Goal: Transaction & Acquisition: Purchase product/service

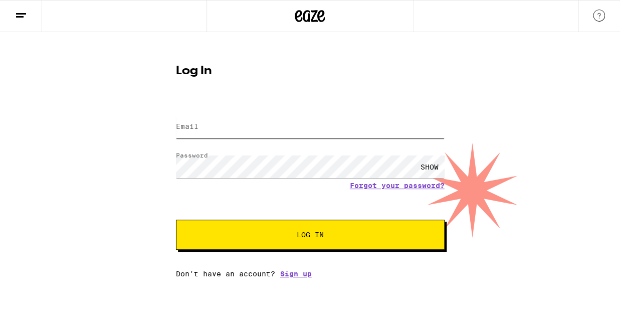
click at [204, 130] on input "Email" at bounding box center [310, 127] width 269 height 23
type input "[EMAIL_ADDRESS][DOMAIN_NAME]"
click at [432, 164] on div "SHOW" at bounding box center [430, 166] width 30 height 23
click at [432, 164] on div "HIDE" at bounding box center [430, 166] width 30 height 23
click at [308, 235] on span "Log In" at bounding box center [310, 234] width 27 height 7
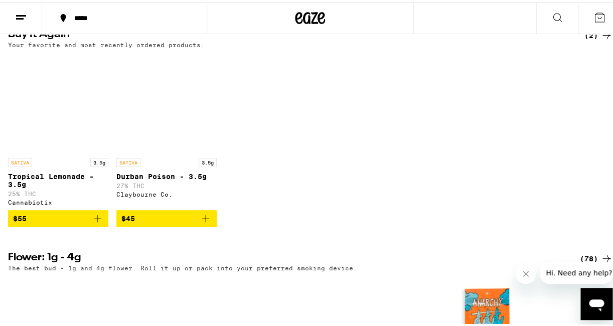
scroll to position [584, 0]
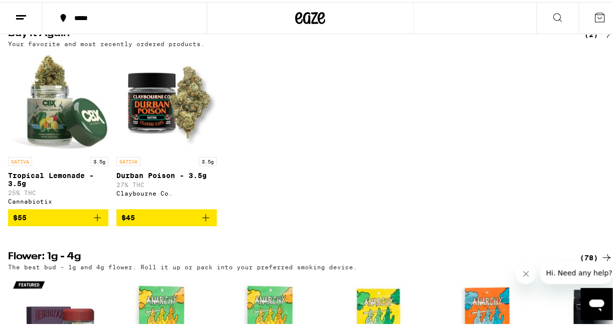
click at [53, 150] on img "Open page for Tropical Lemonade - 3.5g from Cannabiotix" at bounding box center [58, 100] width 100 height 100
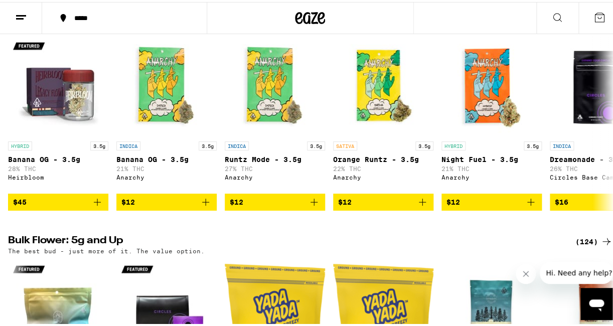
scroll to position [833, 0]
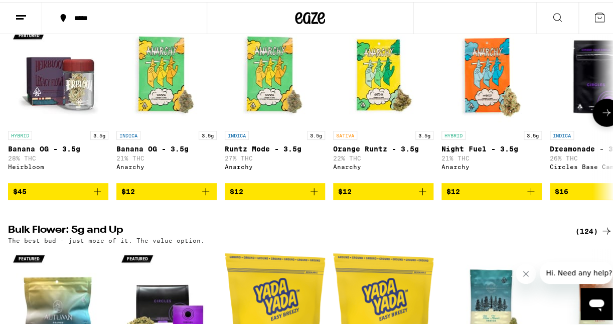
click at [600, 117] on icon at bounding box center [606, 111] width 12 height 12
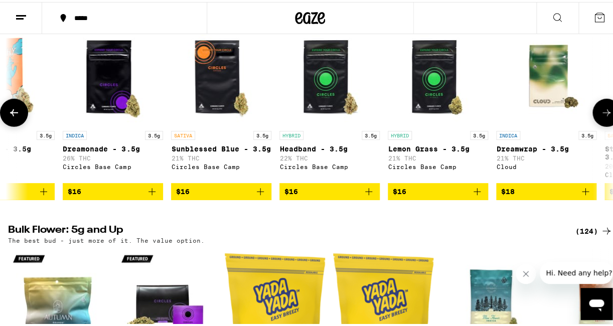
scroll to position [0, 487]
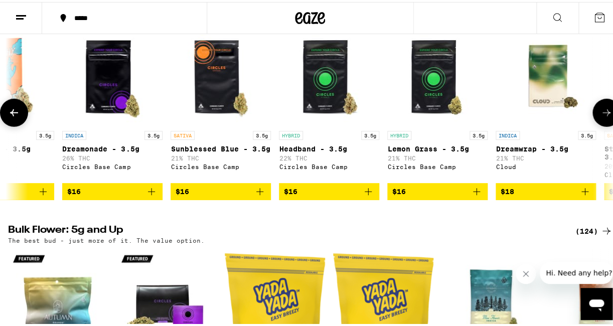
click at [546, 124] on img "Open page for Dreamwrap - 3.5g from Cloud" at bounding box center [545, 74] width 100 height 100
click at [600, 117] on icon at bounding box center [606, 111] width 12 height 12
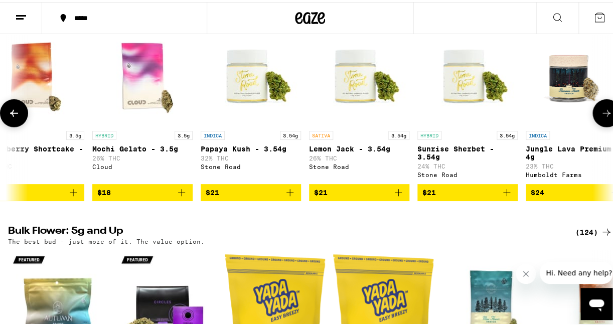
scroll to position [0, 1006]
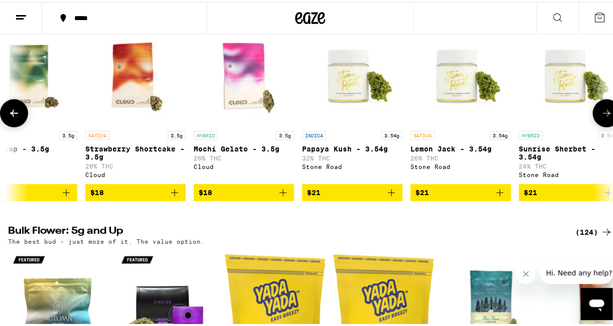
click at [450, 196] on span "$21" at bounding box center [460, 190] width 90 height 12
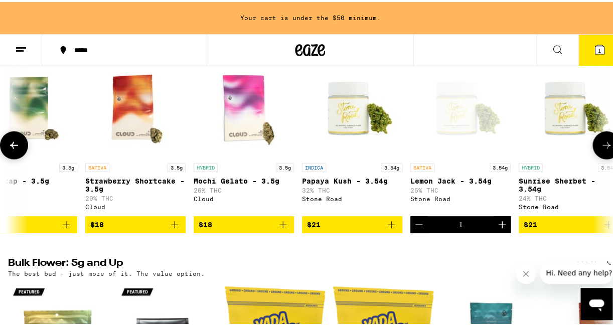
scroll to position [865, 0]
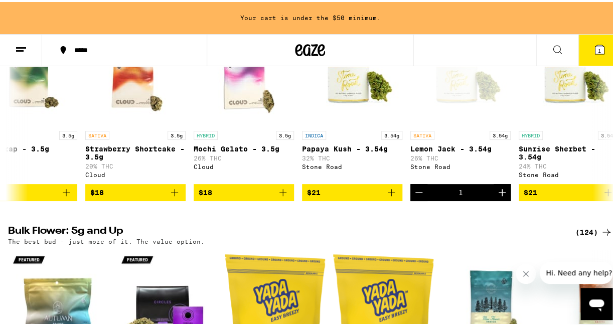
click at [597, 49] on icon at bounding box center [599, 48] width 12 height 12
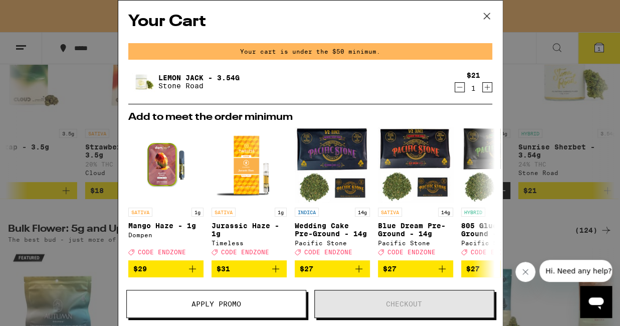
click at [489, 16] on icon at bounding box center [486, 16] width 15 height 15
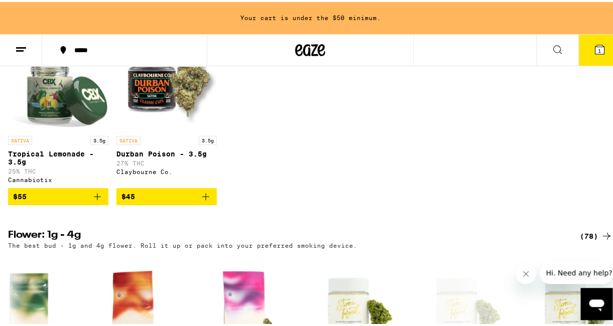
scroll to position [648, 0]
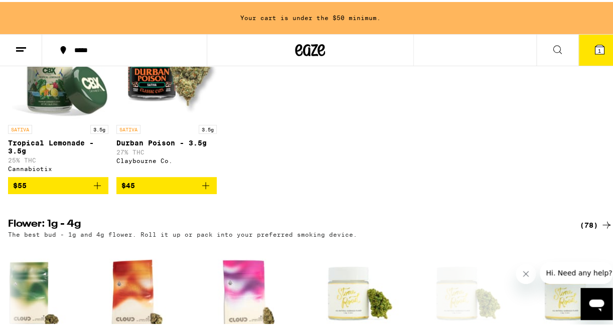
click at [42, 189] on span "$55" at bounding box center [58, 183] width 90 height 12
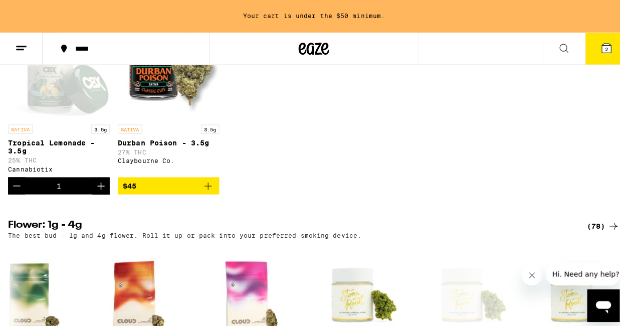
scroll to position [616, 0]
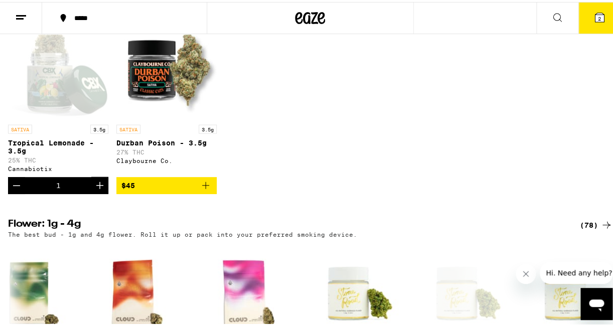
click at [597, 15] on span "2" at bounding box center [598, 17] width 3 height 6
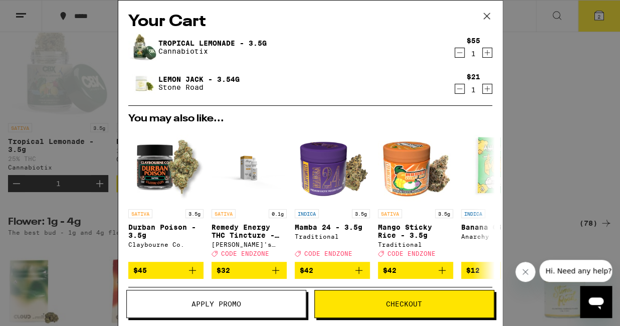
click at [393, 303] on span "Checkout" at bounding box center [404, 303] width 36 height 7
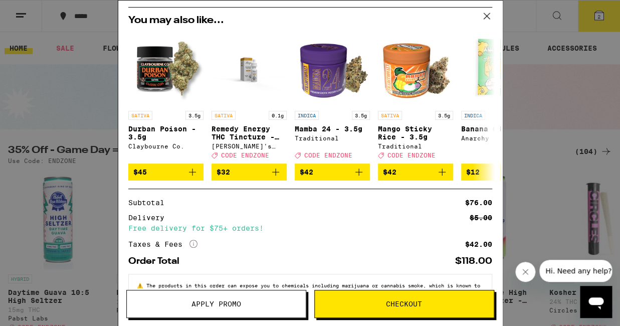
scroll to position [146, 0]
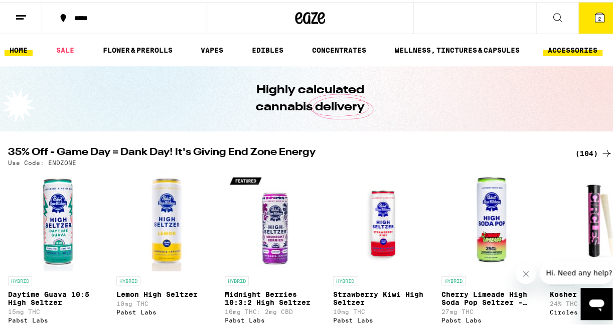
click at [575, 45] on link "ACCESSORIES" at bounding box center [572, 48] width 60 height 12
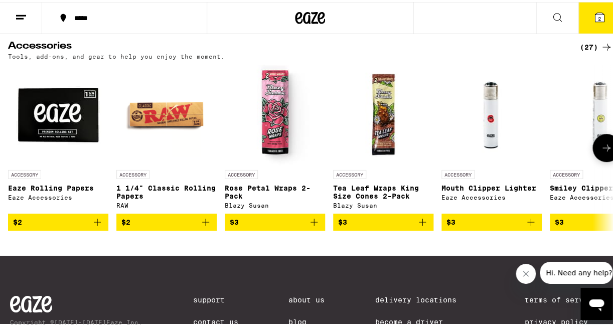
scroll to position [67, 0]
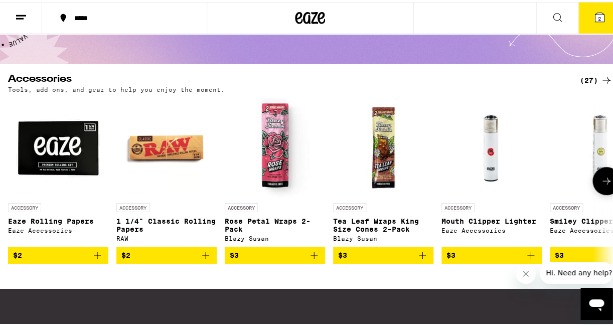
click at [600, 185] on icon at bounding box center [606, 179] width 12 height 12
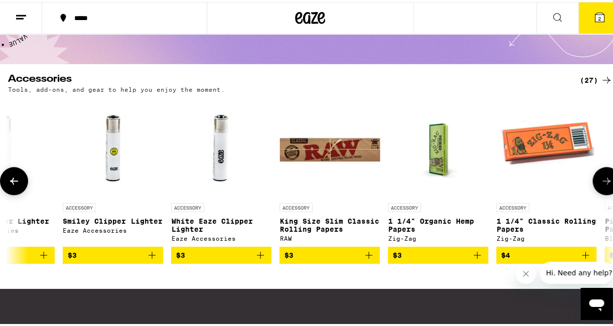
scroll to position [0, 487]
click at [600, 185] on icon at bounding box center [606, 179] width 12 height 12
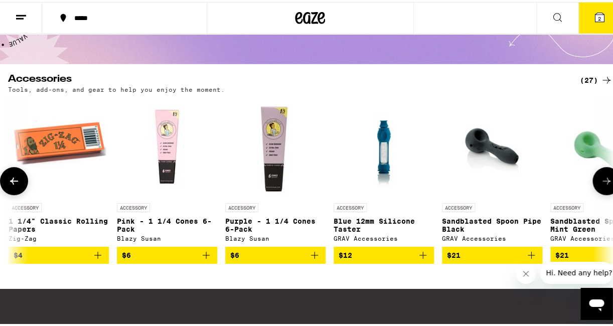
scroll to position [0, 974]
click at [600, 185] on icon at bounding box center [606, 179] width 12 height 12
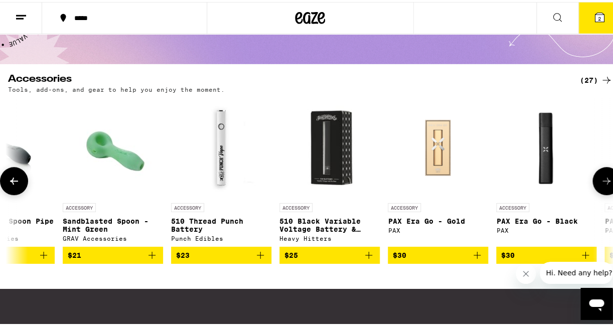
scroll to position [0, 1462]
click at [600, 185] on icon at bounding box center [606, 179] width 12 height 12
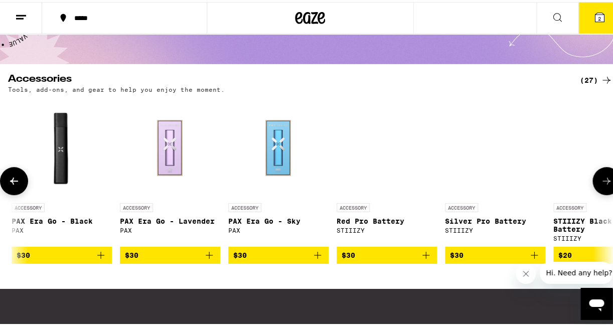
scroll to position [0, 1949]
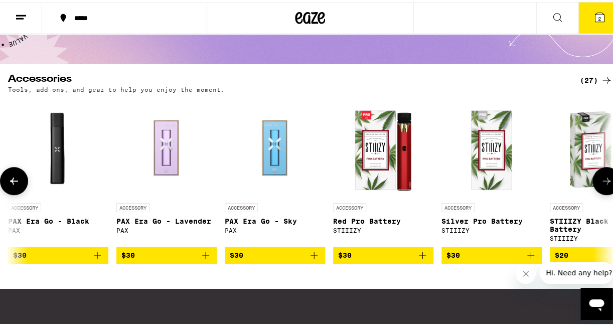
click at [600, 185] on icon at bounding box center [606, 179] width 12 height 12
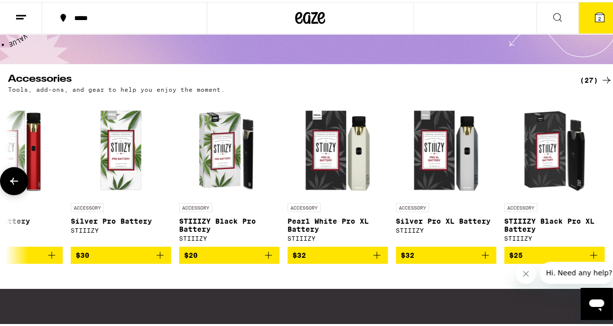
scroll to position [0, 2327]
click at [597, 185] on div at bounding box center [606, 179] width 28 height 28
click at [15, 183] on icon at bounding box center [14, 179] width 12 height 12
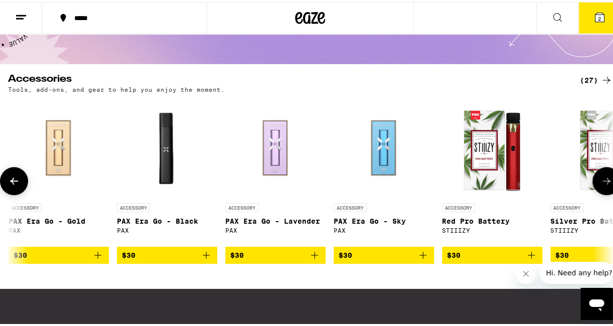
click at [15, 183] on icon at bounding box center [14, 179] width 12 height 12
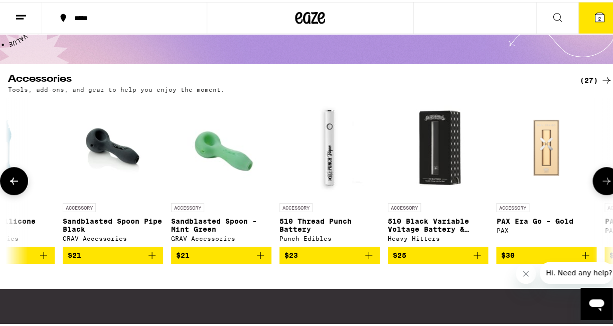
click at [15, 183] on icon at bounding box center [14, 179] width 12 height 12
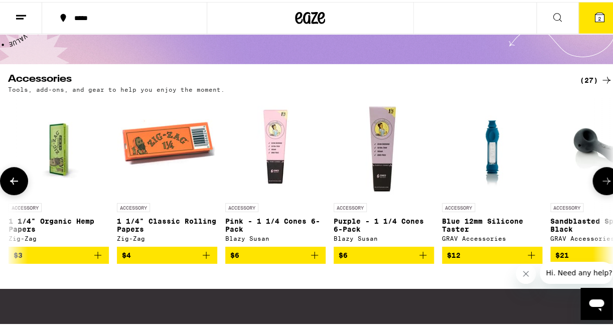
click at [15, 183] on icon at bounding box center [14, 179] width 12 height 12
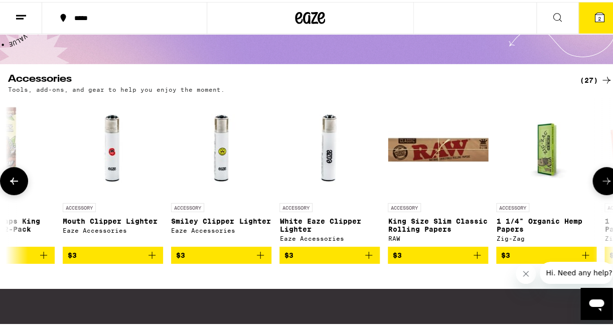
click at [15, 183] on icon at bounding box center [14, 179] width 12 height 12
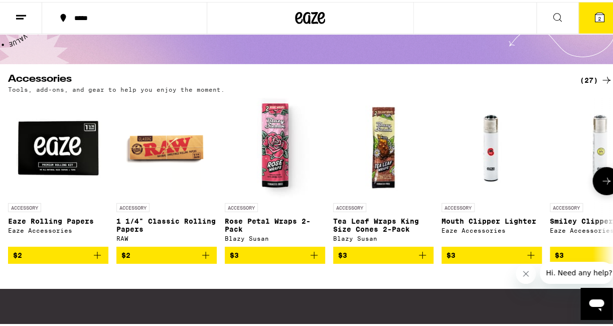
scroll to position [0, 0]
click at [600, 184] on icon at bounding box center [606, 179] width 12 height 12
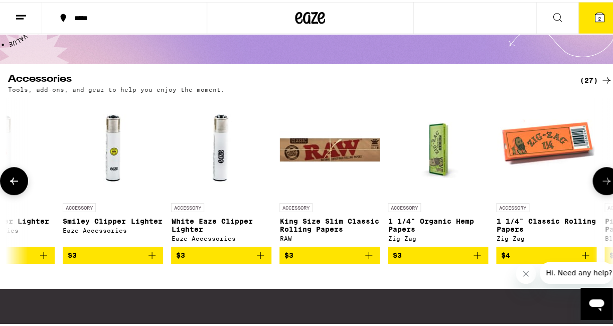
scroll to position [0, 487]
click at [600, 183] on icon at bounding box center [606, 179] width 12 height 12
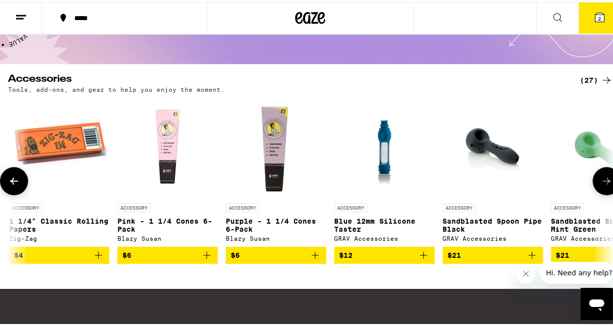
scroll to position [0, 974]
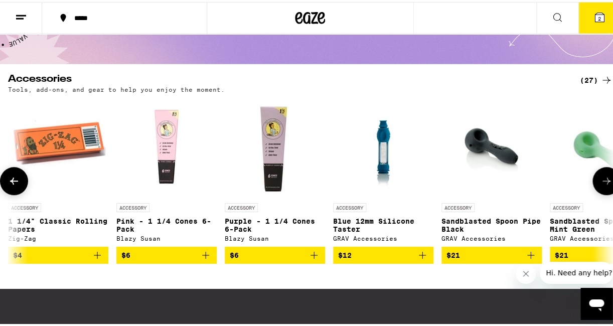
click at [14, 185] on icon at bounding box center [14, 179] width 12 height 12
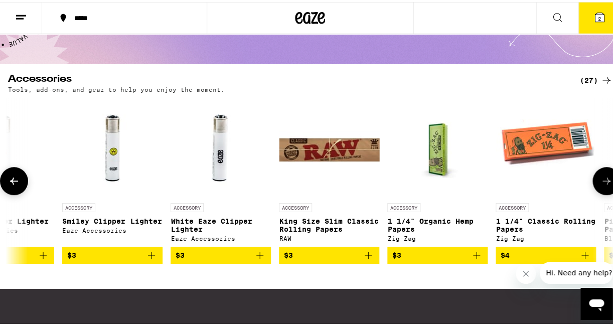
click at [14, 185] on icon at bounding box center [14, 179] width 12 height 12
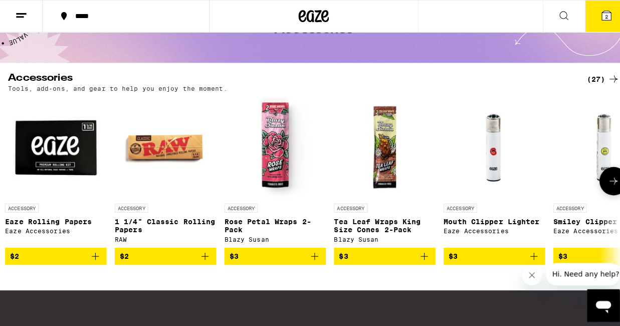
scroll to position [0, 0]
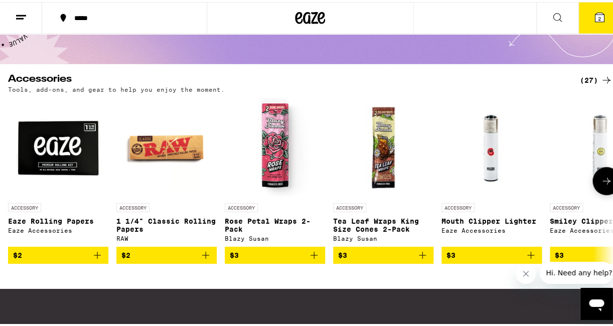
click at [424, 258] on icon "Add to bag" at bounding box center [422, 253] width 12 height 12
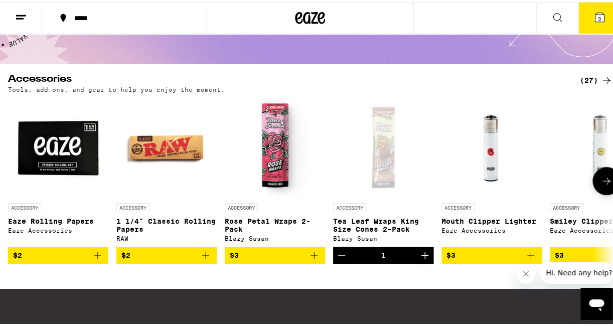
click at [424, 258] on icon "Increment" at bounding box center [425, 253] width 12 height 12
click at [424, 257] on icon "Increment" at bounding box center [425, 253] width 12 height 12
click at [393, 262] on div "3" at bounding box center [383, 253] width 100 height 17
click at [597, 15] on span "5" at bounding box center [598, 17] width 3 height 6
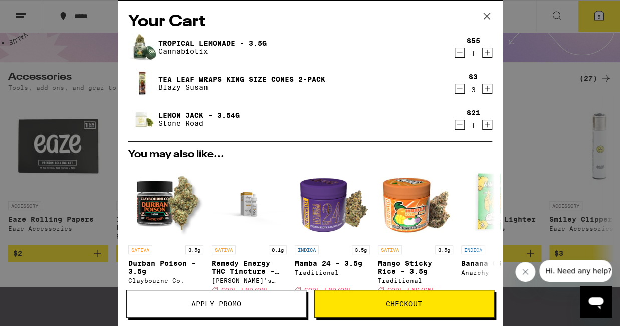
click at [402, 302] on span "Checkout" at bounding box center [404, 303] width 36 height 7
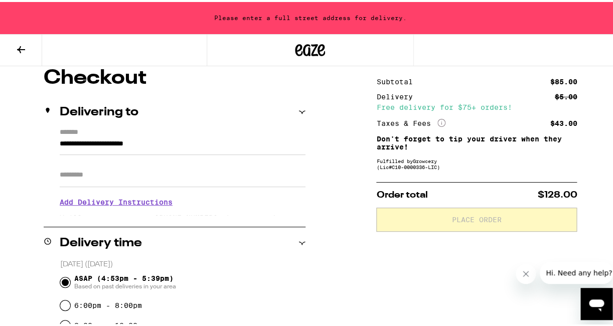
scroll to position [86, 0]
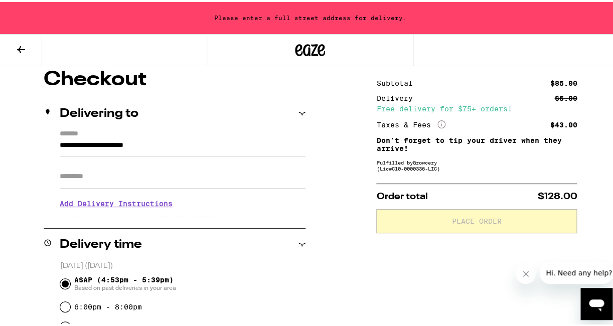
click at [302, 109] on icon at bounding box center [301, 111] width 7 height 7
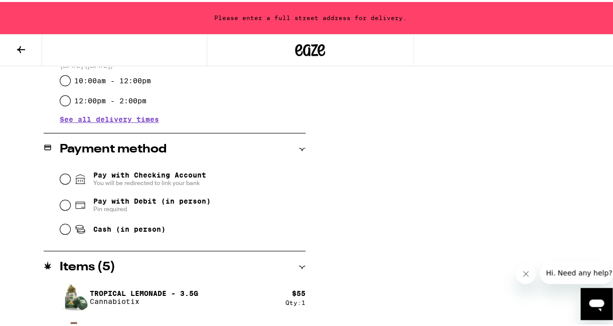
scroll to position [280, 0]
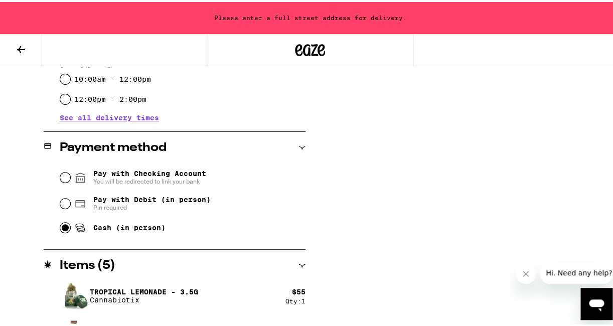
click at [65, 227] on input "Cash (in person)" at bounding box center [65, 226] width 10 height 10
radio input "true"
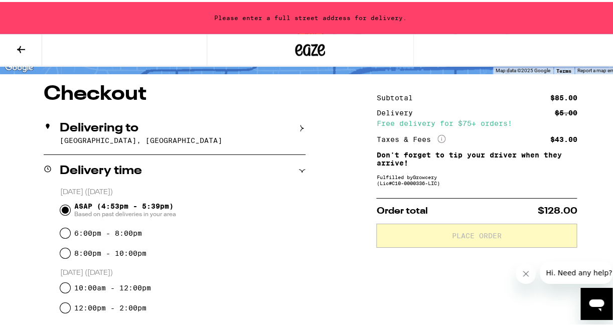
scroll to position [0, 0]
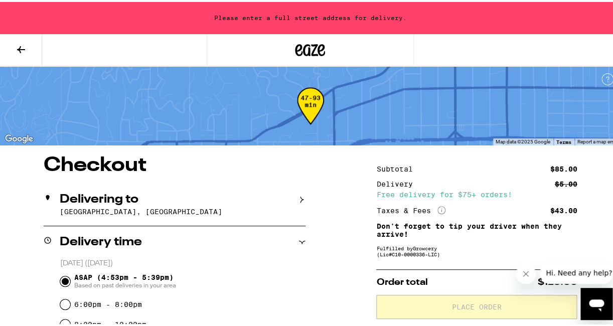
click at [301, 194] on icon at bounding box center [301, 197] width 7 height 7
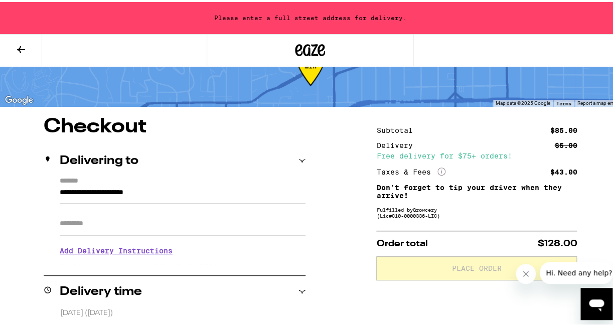
scroll to position [40, 0]
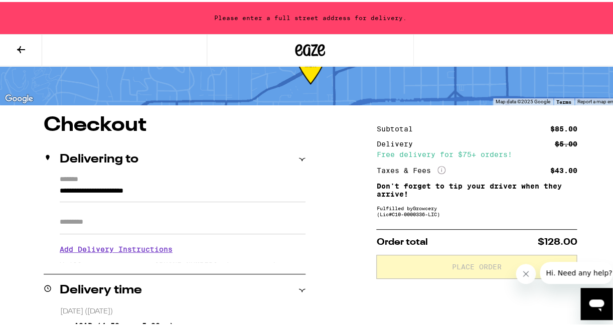
click at [98, 220] on input "Apt/Suite" at bounding box center [183, 220] width 246 height 24
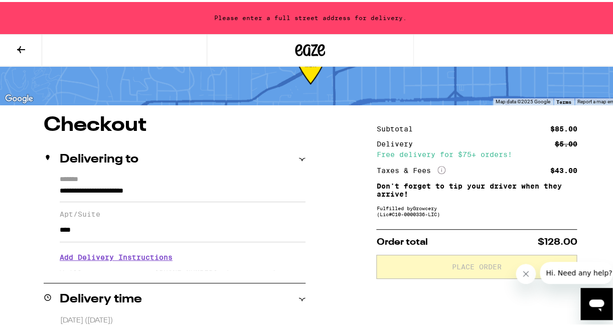
type input "****"
click at [97, 173] on div "Delivering to" at bounding box center [175, 157] width 262 height 32
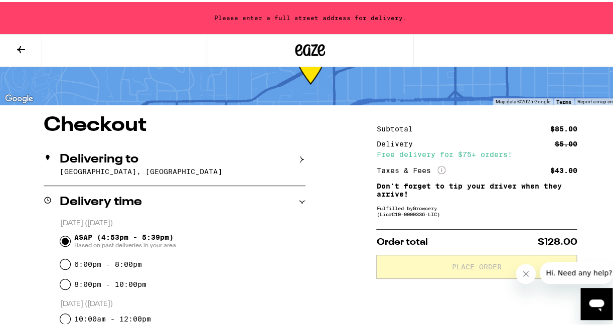
click at [230, 173] on p "[GEOGRAPHIC_DATA], [GEOGRAPHIC_DATA]" at bounding box center [183, 169] width 246 height 8
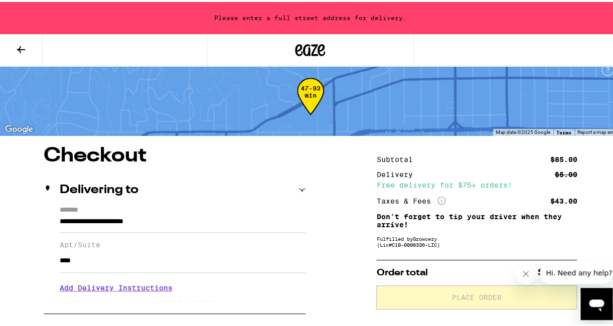
scroll to position [12, 0]
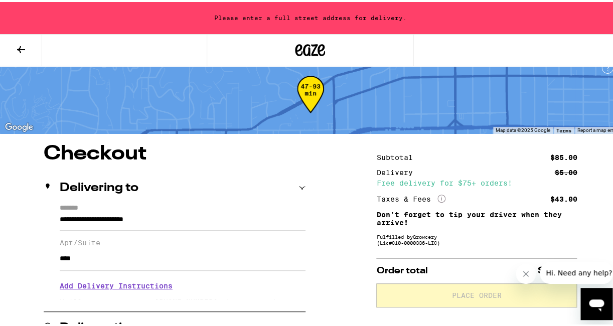
click at [300, 184] on icon at bounding box center [301, 185] width 7 height 7
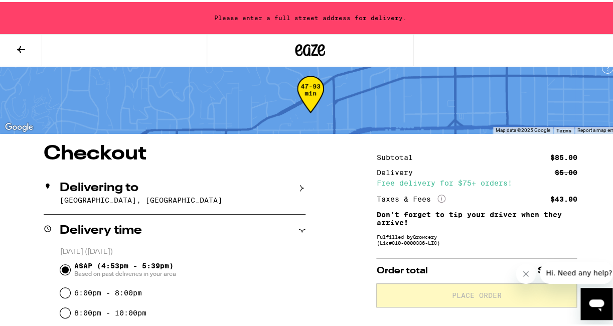
click at [138, 188] on div "Delivering to" at bounding box center [175, 186] width 262 height 12
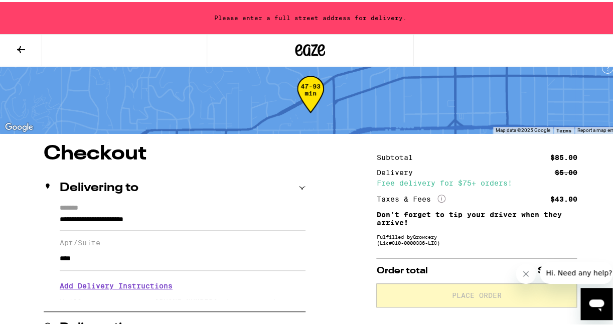
click at [85, 201] on div "Delivering to" at bounding box center [175, 186] width 262 height 32
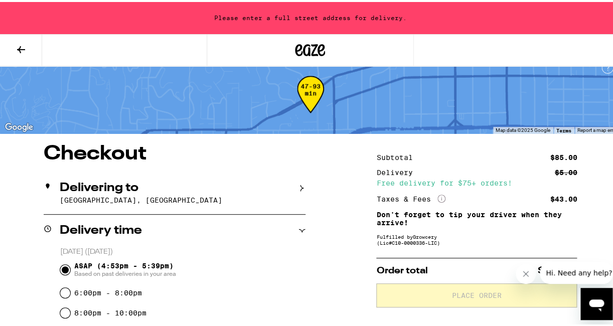
click at [82, 207] on div "Delivering to 90069, West Hollywood, CA" at bounding box center [175, 191] width 262 height 42
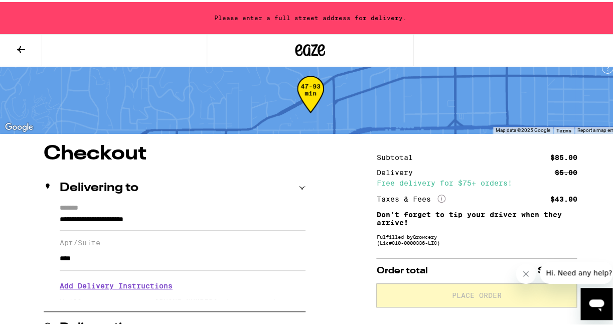
click at [100, 245] on label "Apt/Suite" at bounding box center [183, 241] width 246 height 8
click at [100, 248] on input "****" at bounding box center [183, 257] width 246 height 24
click at [60, 259] on input "****" at bounding box center [183, 257] width 246 height 24
drag, startPoint x: 79, startPoint y: 260, endPoint x: 45, endPoint y: 254, distance: 35.1
click at [60, 254] on input "****" at bounding box center [183, 257] width 246 height 24
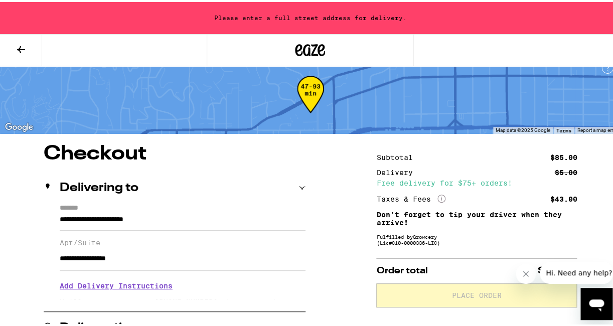
click at [124, 262] on input "**********" at bounding box center [183, 257] width 246 height 24
click at [98, 240] on label "Apt/Suite" at bounding box center [183, 241] width 246 height 8
click at [125, 259] on input "**********" at bounding box center [183, 257] width 246 height 24
click at [146, 259] on input "**********" at bounding box center [183, 257] width 246 height 24
drag, startPoint x: 154, startPoint y: 260, endPoint x: 138, endPoint y: 260, distance: 15.5
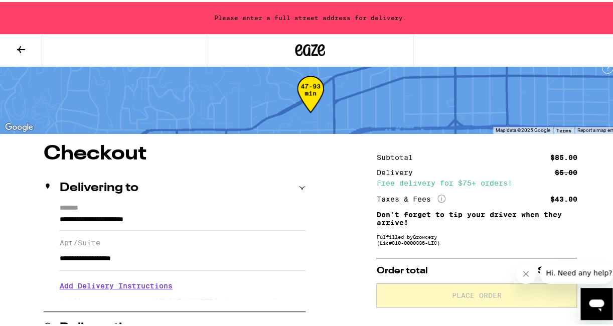
click at [138, 260] on input "**********" at bounding box center [183, 257] width 246 height 24
click at [121, 260] on input "**********" at bounding box center [183, 257] width 246 height 24
type input "**********"
click at [182, 217] on input "**********" at bounding box center [183, 220] width 246 height 17
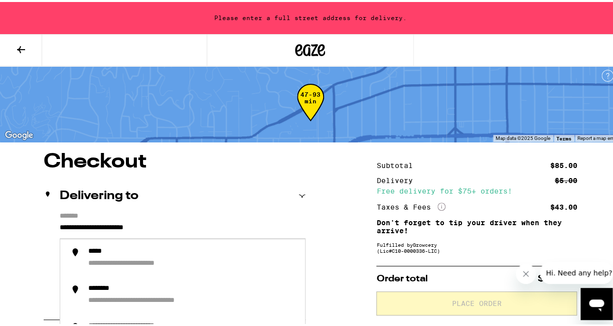
scroll to position [0, 0]
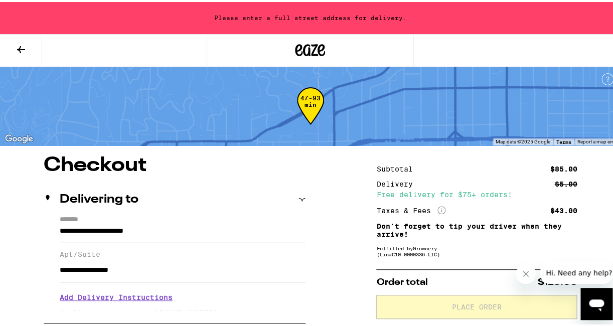
drag, startPoint x: 138, startPoint y: 199, endPoint x: 76, endPoint y: 221, distance: 65.5
click at [76, 221] on div "**********" at bounding box center [175, 251] width 262 height 140
click at [97, 216] on label "*******" at bounding box center [183, 219] width 246 height 10
click at [97, 223] on input "**********" at bounding box center [183, 231] width 246 height 17
click at [86, 214] on label "*******" at bounding box center [183, 219] width 246 height 10
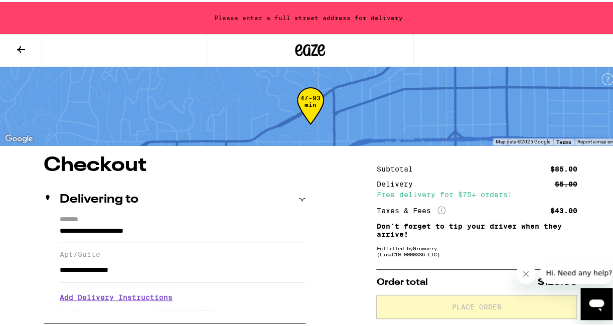
click at [86, 223] on input "**********" at bounding box center [183, 231] width 246 height 17
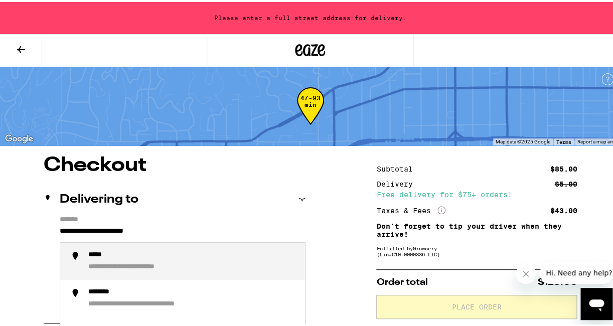
click at [122, 266] on div "**********" at bounding box center [147, 266] width 118 height 10
type input "**********"
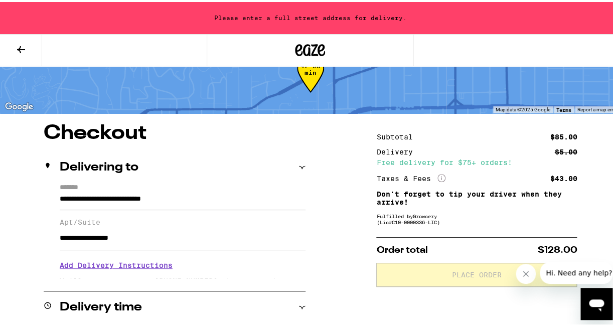
scroll to position [40, 0]
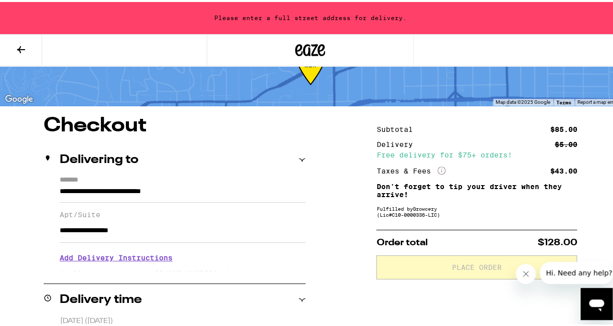
click at [142, 230] on input "**********" at bounding box center [183, 229] width 246 height 24
click at [99, 206] on div "**********" at bounding box center [183, 221] width 246 height 40
click at [99, 207] on div "**********" at bounding box center [183, 221] width 246 height 40
click at [99, 262] on h3 "Add Delivery Instructions" at bounding box center [183, 255] width 246 height 23
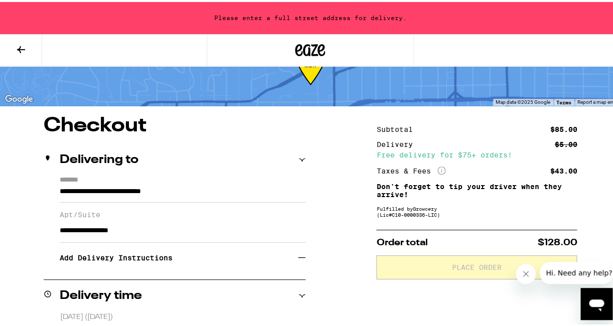
click at [192, 257] on h3 "Add Delivery Instructions" at bounding box center [179, 255] width 238 height 23
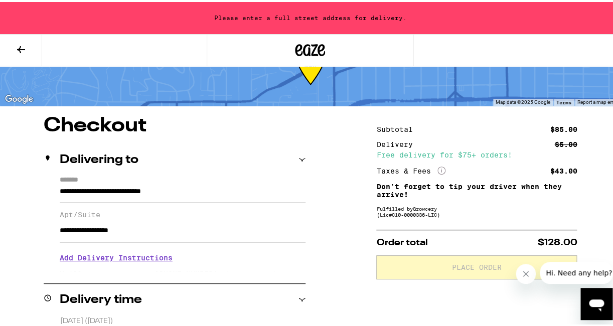
click at [67, 264] on h3 "Add Delivery Instructions" at bounding box center [183, 255] width 246 height 23
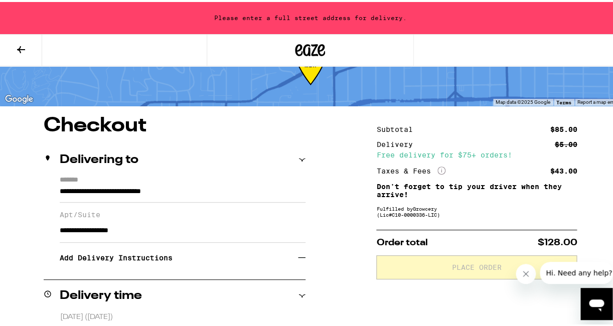
scroll to position [59, 0]
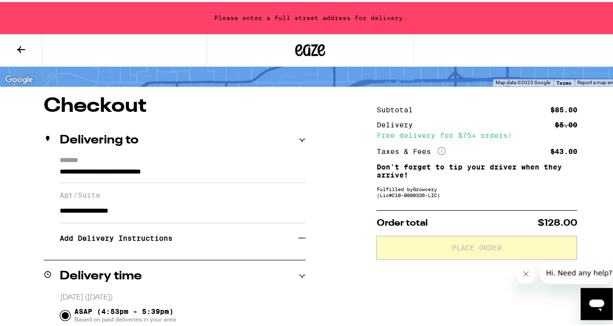
click at [170, 240] on h3 "Add Delivery Instructions" at bounding box center [179, 236] width 238 height 23
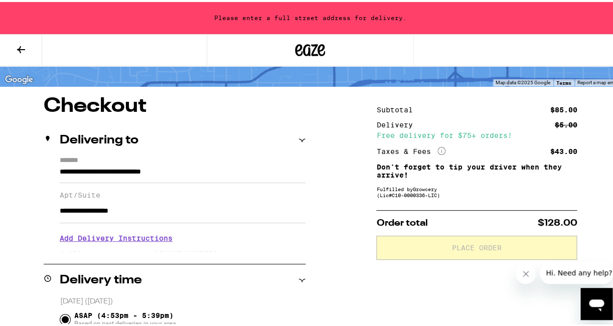
click at [70, 177] on input "**********" at bounding box center [183, 172] width 246 height 17
click at [89, 157] on label "*******" at bounding box center [183, 159] width 246 height 10
click at [89, 164] on input "**********" at bounding box center [183, 172] width 246 height 17
click at [88, 157] on label "*******" at bounding box center [183, 159] width 246 height 10
click at [88, 164] on input "**********" at bounding box center [183, 172] width 246 height 17
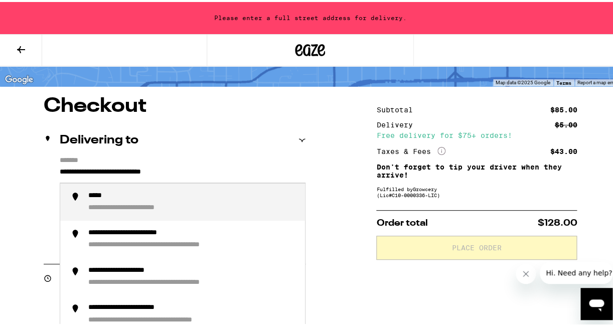
click at [88, 194] on div "*****" at bounding box center [99, 194] width 23 height 10
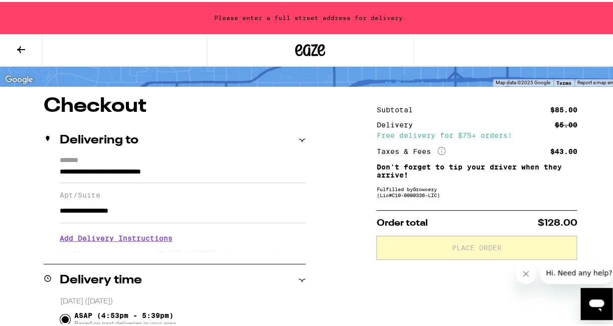
click at [87, 194] on label "Apt/Suite" at bounding box center [183, 193] width 246 height 8
click at [87, 197] on input "**********" at bounding box center [183, 209] width 246 height 24
click at [151, 204] on input "**********" at bounding box center [183, 209] width 246 height 24
drag, startPoint x: 99, startPoint y: 195, endPoint x: 88, endPoint y: 193, distance: 11.1
click at [88, 193] on label "Apt/Suite" at bounding box center [183, 193] width 246 height 8
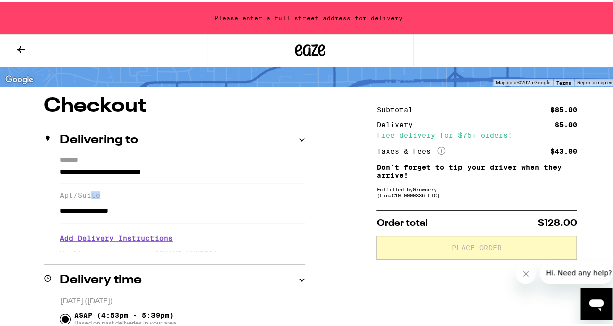
click at [98, 194] on label "Apt/Suite" at bounding box center [183, 193] width 246 height 8
click at [98, 197] on input "**********" at bounding box center [183, 209] width 246 height 24
click at [106, 188] on div "**********" at bounding box center [183, 201] width 246 height 40
click at [102, 190] on div "**********" at bounding box center [183, 201] width 246 height 40
click at [94, 190] on div "**********" at bounding box center [183, 201] width 246 height 40
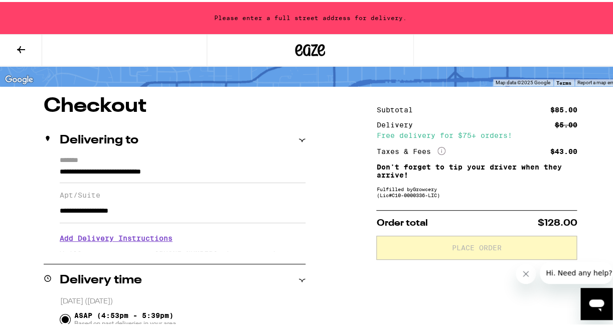
click at [99, 191] on label "Apt/Suite" at bounding box center [183, 193] width 246 height 8
click at [99, 197] on input "**********" at bounding box center [183, 209] width 246 height 24
click at [106, 191] on label "Apt/Suite" at bounding box center [183, 193] width 246 height 8
click at [106, 197] on input "**********" at bounding box center [183, 209] width 246 height 24
click at [106, 191] on label "Apt/Suite" at bounding box center [183, 193] width 246 height 8
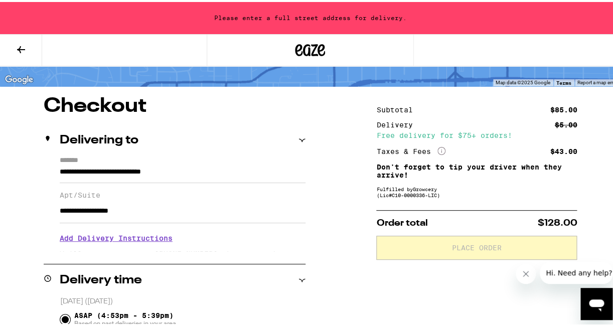
click at [106, 197] on input "**********" at bounding box center [183, 209] width 246 height 24
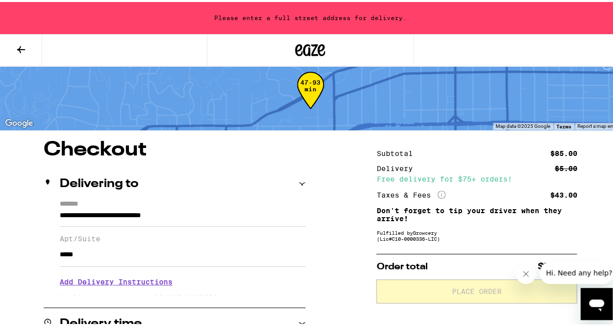
scroll to position [15, 0]
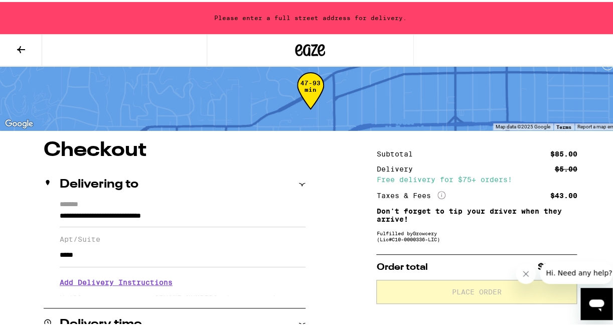
type input "***"
click at [574, 271] on span "Hi. Need any help?" at bounding box center [578, 273] width 66 height 8
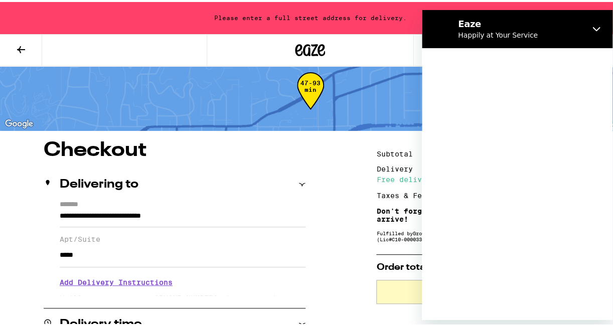
scroll to position [0, 0]
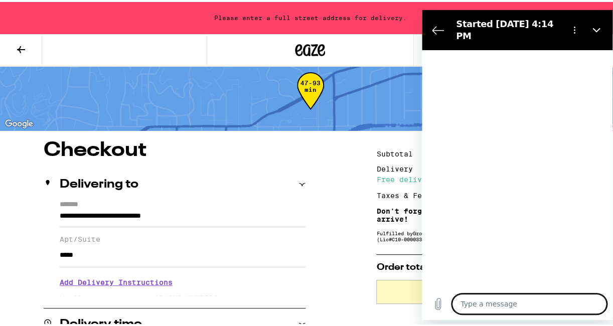
type textarea "x"
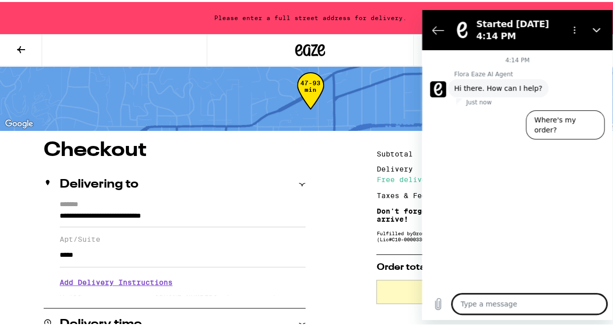
type textarea "w"
type textarea "x"
type textarea "wh"
type textarea "x"
type textarea "why"
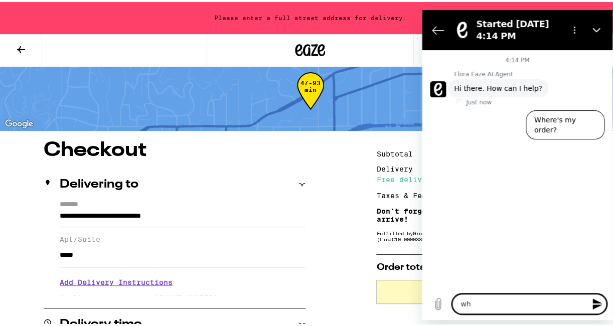
type textarea "x"
type textarea "why"
type textarea "x"
type textarea "why c"
type textarea "x"
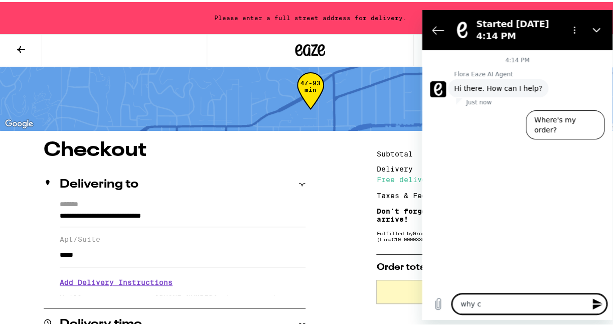
type textarea "why ca"
type textarea "x"
type textarea "why can"
type textarea "x"
type textarea "why can'"
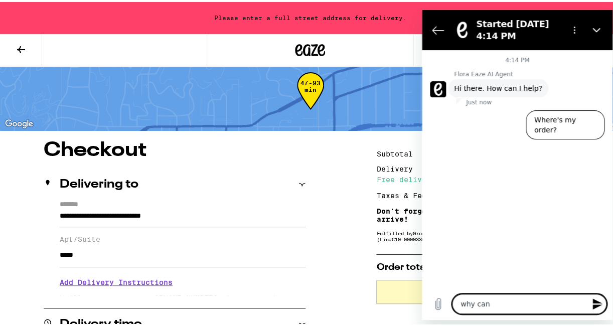
type textarea "x"
type textarea "why can't"
type textarea "x"
type textarea "why can't"
type textarea "x"
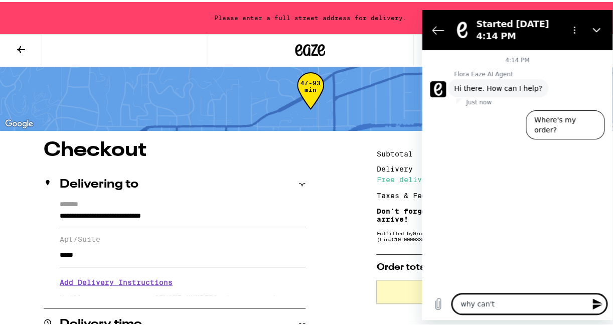
type textarea "why can't I"
type textarea "x"
type textarea "why can't I"
type textarea "x"
type textarea "why can't I p"
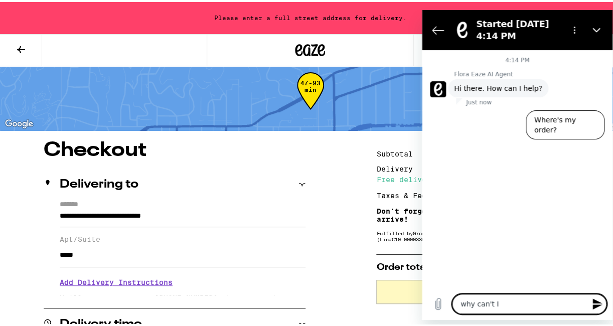
type textarea "x"
type textarea "why can't I pl"
type textarea "x"
type textarea "why can't I pla"
type textarea "x"
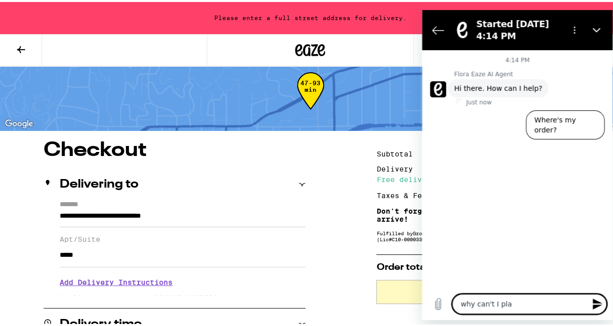
type textarea "why can't I plac"
type textarea "x"
type textarea "why can't I place"
type textarea "x"
type textarea "why can't I place"
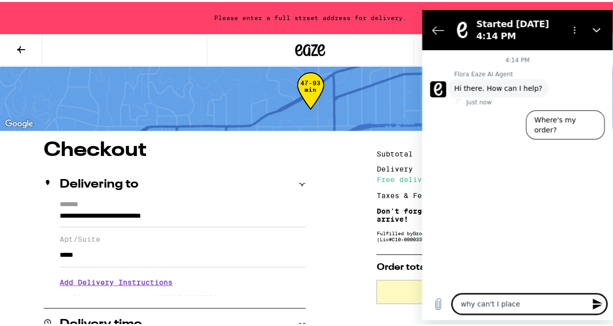
type textarea "x"
type textarea "why can't I place m"
type textarea "x"
type textarea "why can't I place my"
type textarea "x"
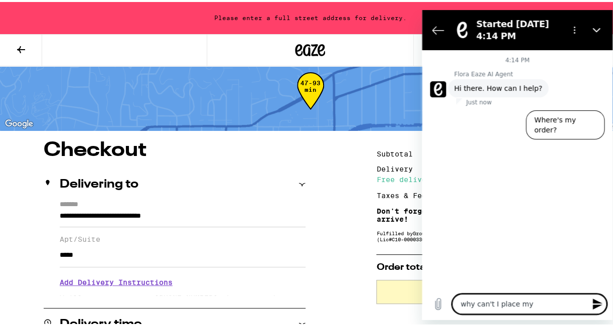
type textarea "why can't I place my"
type textarea "x"
type textarea "why can't I place my o"
type textarea "x"
type textarea "why can't I place my or"
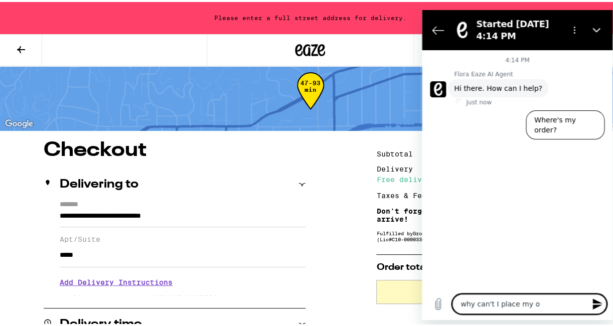
type textarea "x"
type textarea "why can't I place my ord"
type textarea "x"
type textarea "why can't I place my orde"
type textarea "x"
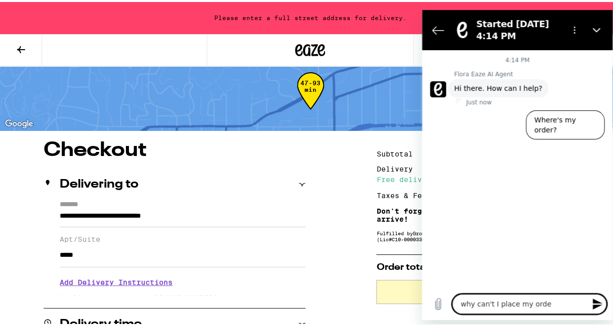
type textarea "why can't I place my order"
type textarea "x"
type textarea "why can't I place my order?"
type textarea "x"
type textarea "why can't I place my order??"
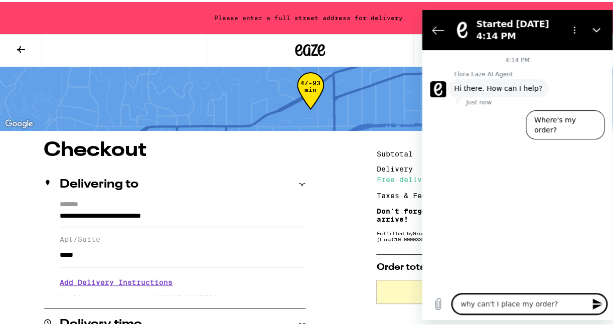
type textarea "x"
type textarea "why can't I place my order??"
click at [596, 301] on icon "Send message" at bounding box center [597, 303] width 10 height 11
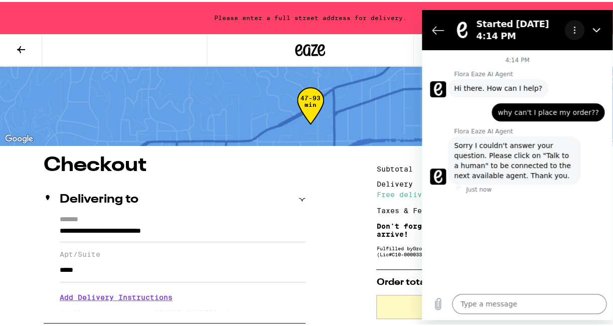
click at [577, 30] on icon "Options menu" at bounding box center [574, 30] width 8 height 8
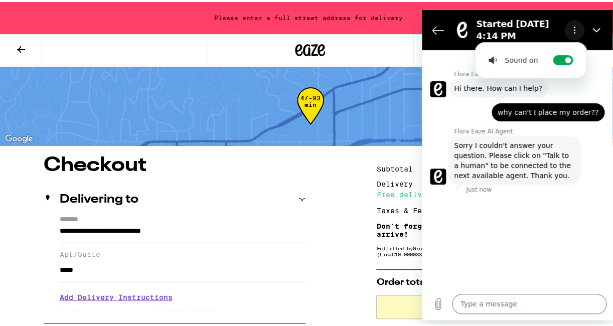
click at [574, 29] on icon "Options menu" at bounding box center [574, 30] width 8 height 8
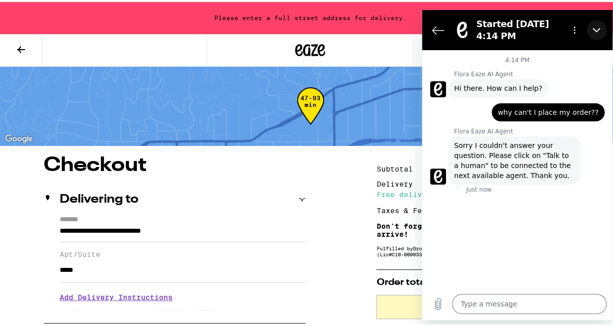
click at [597, 28] on icon "Close" at bounding box center [596, 30] width 8 height 8
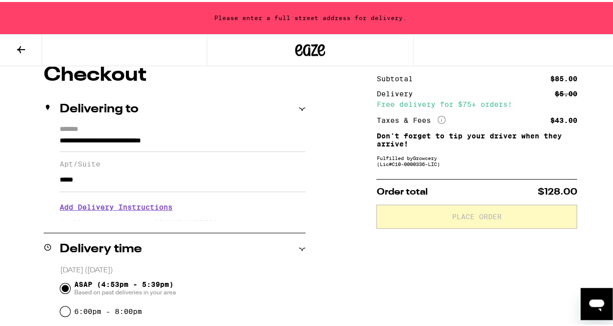
scroll to position [97, 0]
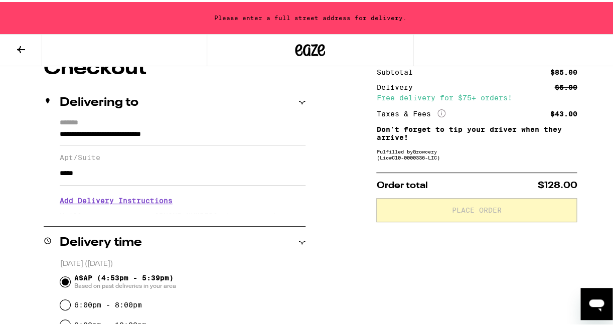
click at [596, 297] on icon "Open messaging window" at bounding box center [596, 304] width 18 height 18
type textarea "x"
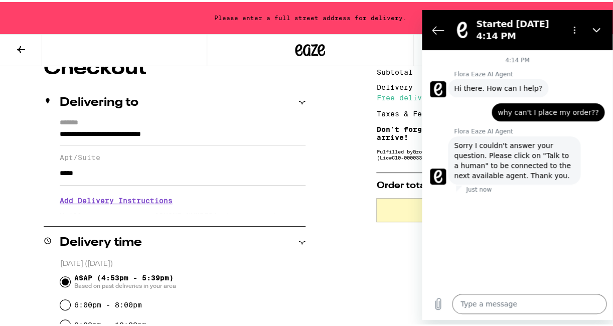
click at [468, 162] on span "Sorry I couldn't answer your question. Please click on "Talk to a human" to be …" at bounding box center [514, 160] width 120 height 40
click at [470, 165] on span "Sorry I couldn't answer your question. Please click on "Talk to a human" to be …" at bounding box center [514, 160] width 120 height 40
click at [436, 29] on icon "Back to the conversation list" at bounding box center [438, 30] width 12 height 12
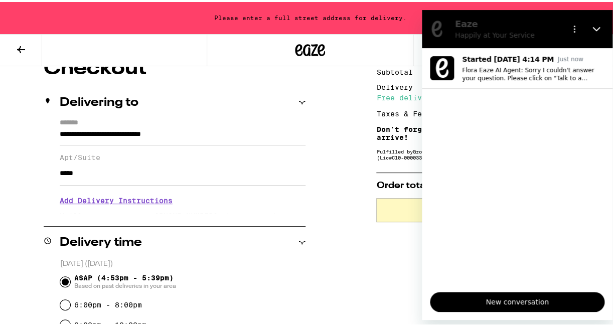
click at [509, 298] on span "New conversation" at bounding box center [516, 301] width 157 height 12
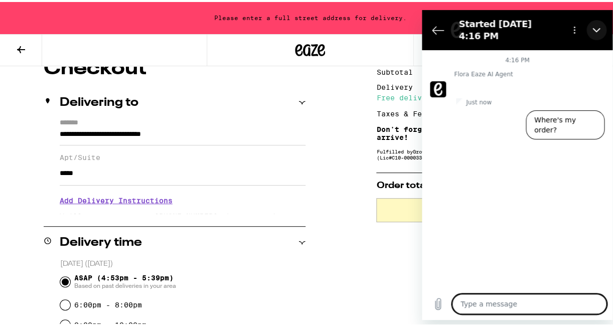
click at [599, 29] on icon "Close" at bounding box center [596, 30] width 8 height 8
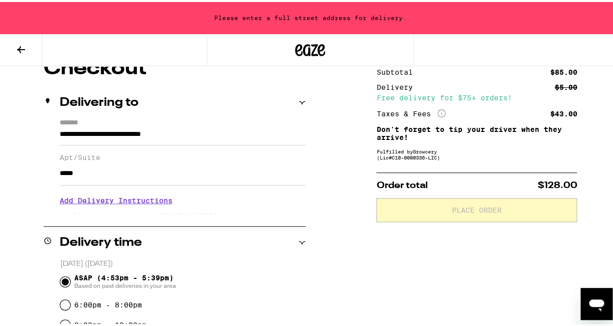
click at [593, 289] on div "Open messaging window" at bounding box center [596, 304] width 30 height 30
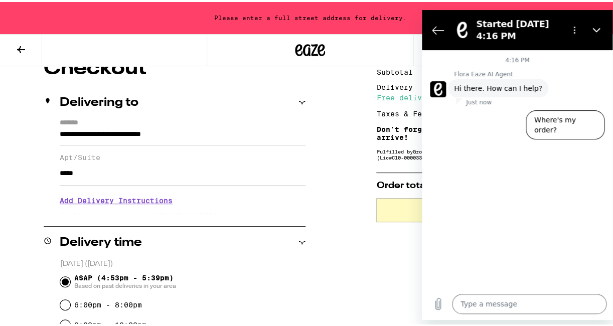
click at [593, 288] on div "Type a message x" at bounding box center [517, 303] width 190 height 32
click at [564, 118] on button "Where's my order?" at bounding box center [564, 124] width 79 height 29
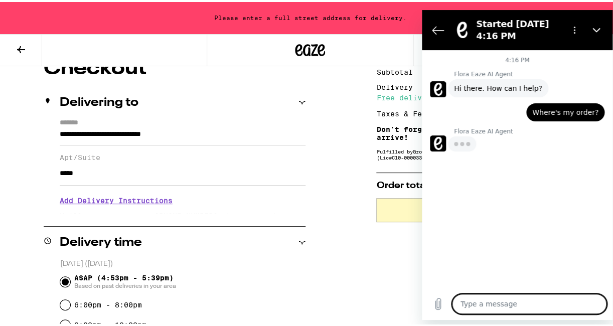
type textarea "x"
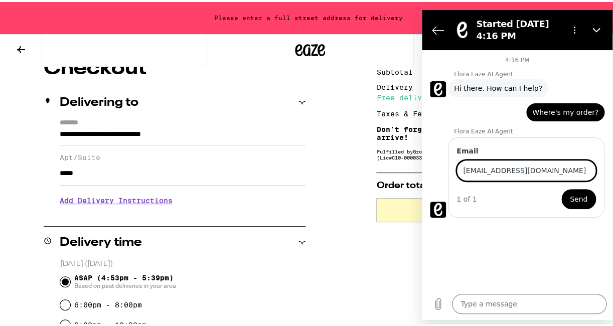
type input "[EMAIL_ADDRESS][DOMAIN_NAME]"
click at [580, 195] on span "Send" at bounding box center [578, 198] width 18 height 12
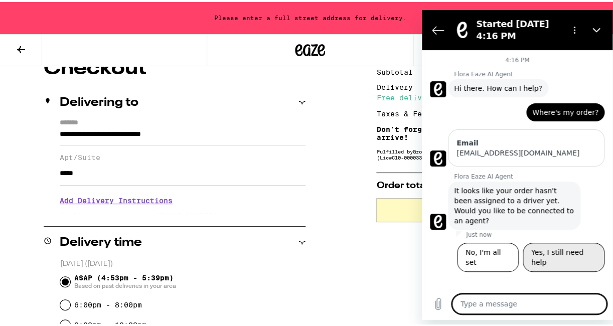
click at [561, 242] on button "Yes, I still need help" at bounding box center [563, 256] width 82 height 29
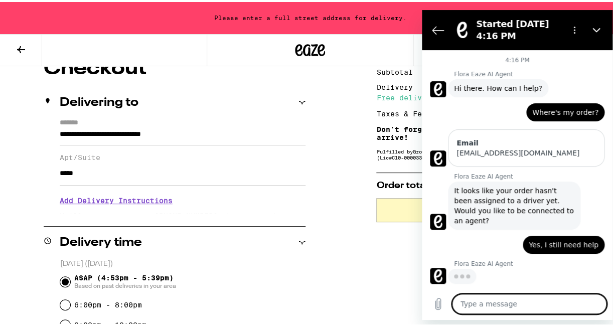
type textarea "x"
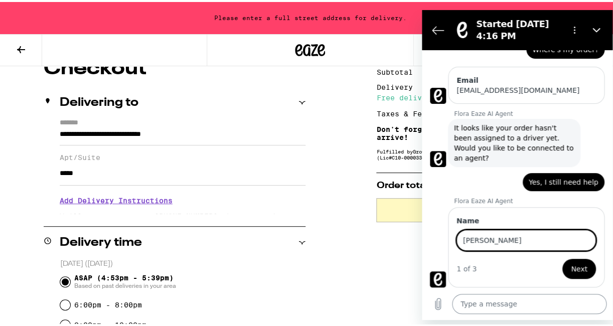
type input "Deborah Paull"
click at [484, 305] on textarea at bounding box center [529, 303] width 154 height 20
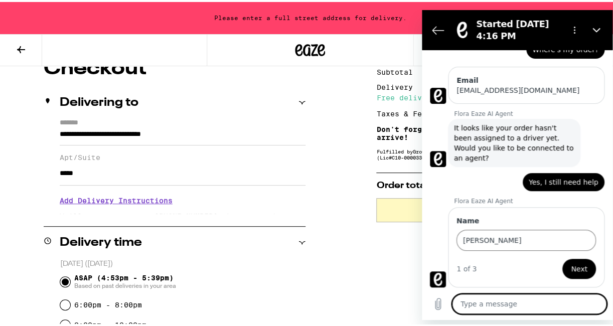
type textarea "D"
type textarea "x"
type textarea "Di"
type textarea "x"
type textarea "Did"
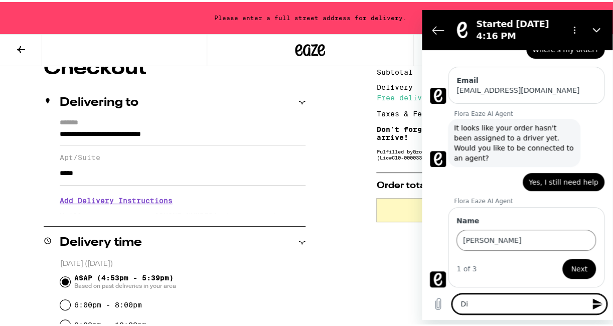
type textarea "x"
type textarea "Did"
type textarea "x"
type textarea "Did m"
type textarea "x"
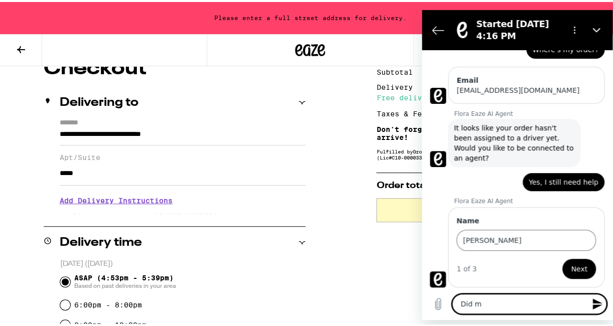
type textarea "Did my"
type textarea "x"
type textarea "Did my"
type textarea "x"
type textarea "Did my o"
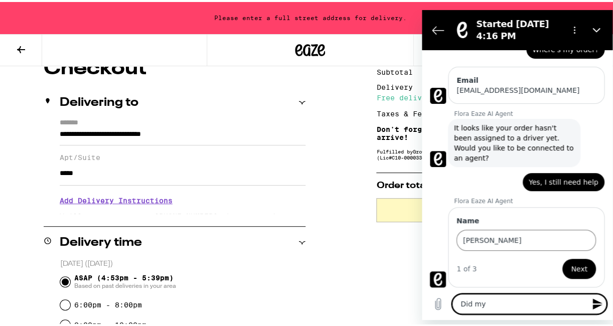
type textarea "x"
type textarea "Did my or"
type textarea "x"
type textarea "Did my ord"
type textarea "x"
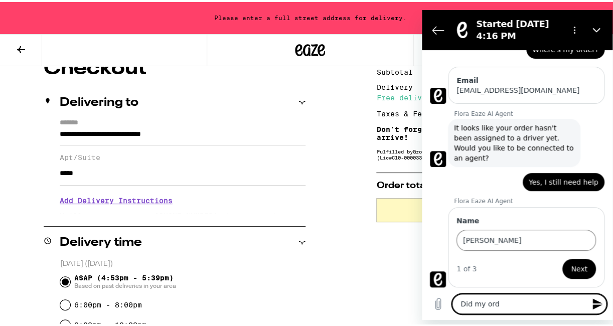
type textarea "Did my orde"
type textarea "x"
type textarea "Did my order"
type textarea "x"
type textarea "Did my order"
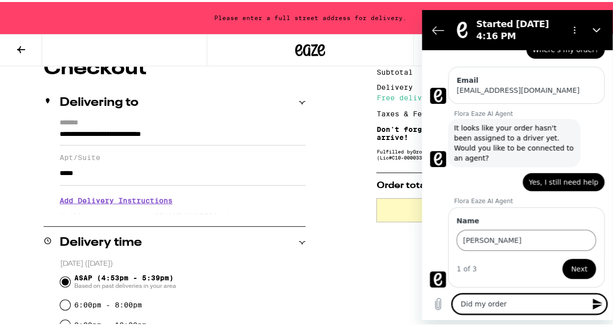
type textarea "x"
type textarea "Did my order g"
type textarea "x"
type textarea "Did my order go"
type textarea "x"
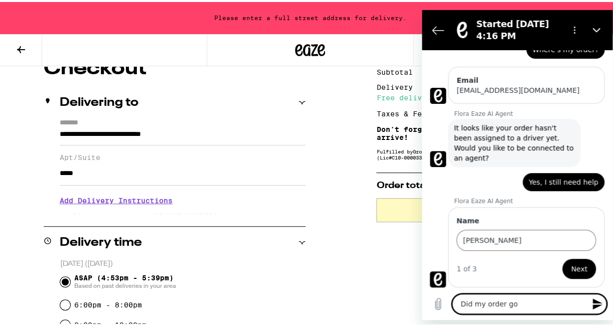
type textarea "Did my order go"
type textarea "x"
type textarea "Did my order go t"
type textarea "x"
type textarea "Did my order go th"
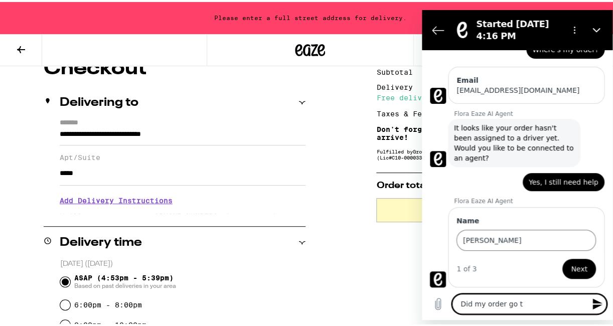
type textarea "x"
type textarea "Did my order go thr"
type textarea "x"
type textarea "Did my order go thro"
type textarea "x"
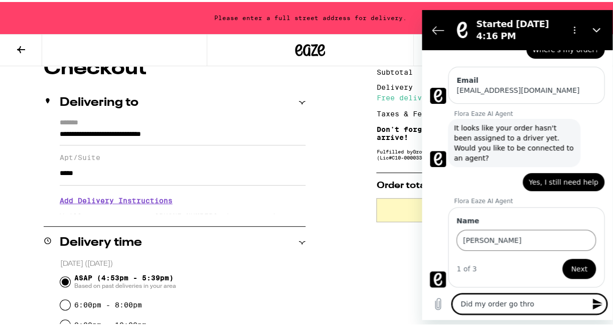
type textarea "Did my order go throu"
type textarea "x"
type textarea "Did my order go throug"
type textarea "x"
type textarea "Did my order go through"
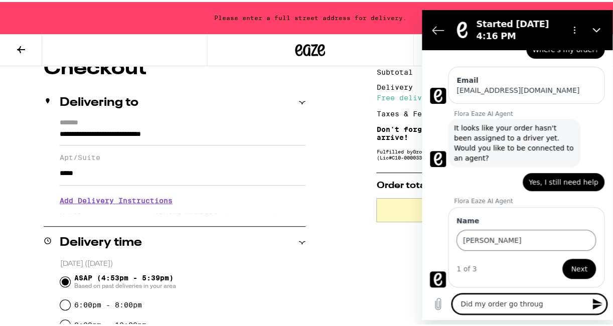
type textarea "x"
type textarea "Did my order go through?"
type textarea "x"
type textarea "Did my order go through?"
type textarea "x"
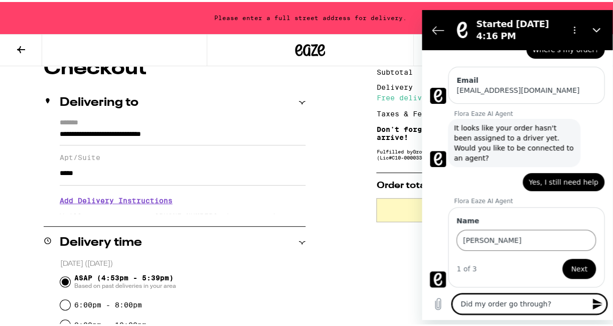
type textarea "Did my order go through?"
type textarea "x"
type textarea "Did my order go through? I"
type textarea "x"
type textarea "Did my order go through? I"
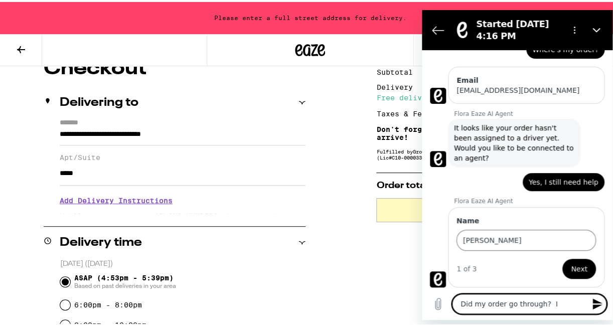
type textarea "x"
type textarea "Did my order go through? I c"
type textarea "x"
type textarea "Did my order go through? I co"
type textarea "x"
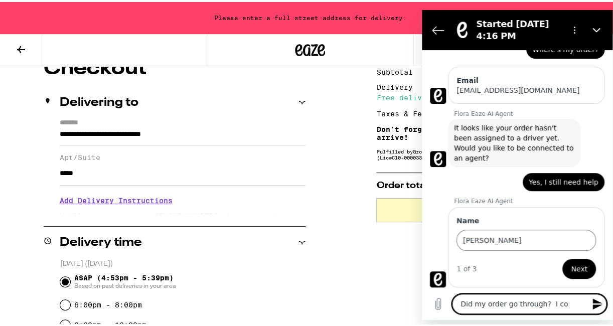
type textarea "Did my order go through? I cou"
type textarea "x"
type textarea "Did my order go through? I coul"
type textarea "x"
type textarea "Did my order go through? I could"
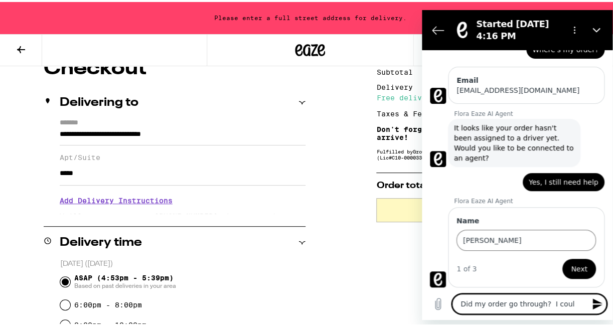
type textarea "x"
type textarea "Did my order go through? I could"
type textarea "x"
type textarea "Did my order go through? I could n"
type textarea "x"
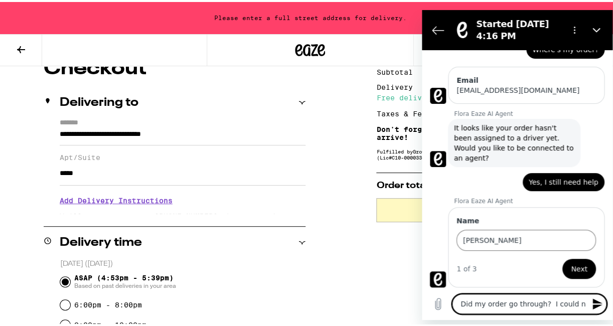
type textarea "Did my order go through? I could no"
type textarea "x"
type textarea "Did my order go through? I could not"
type textarea "x"
type textarea "Did my order go through? I could not"
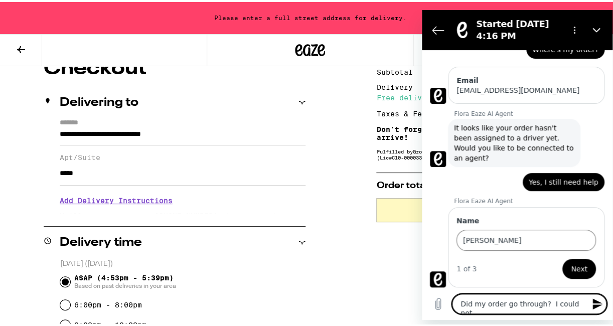
type textarea "x"
type textarea "Did my order go through? I could not c"
type textarea "x"
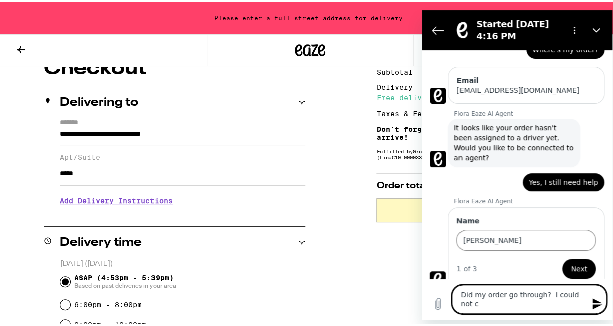
type textarea "Did my order go through? I could not cl"
type textarea "x"
type textarea "Did my order go through? I could not clu"
type textarea "x"
type textarea "Did my order go through? I could not cl"
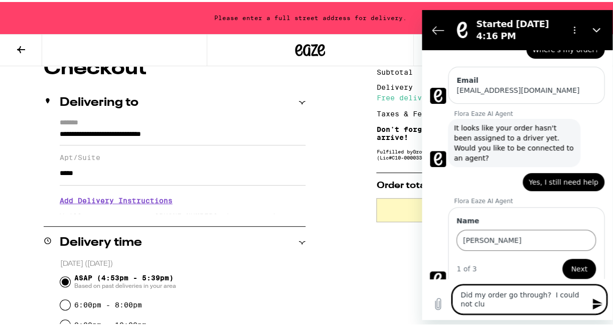
type textarea "x"
type textarea "Did my order go through? I could not cli"
type textarea "x"
type textarea "Did my order go through? I could not clic"
type textarea "x"
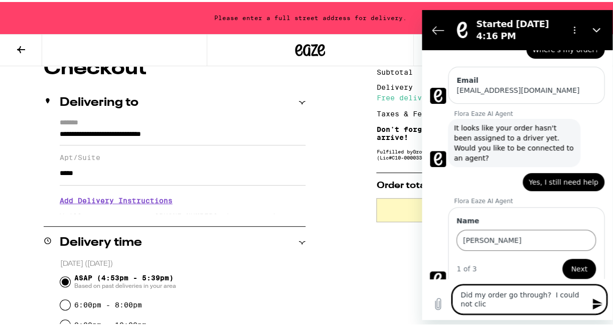
type textarea "Did my order go through? I could not click"
type textarea "x"
type textarea "Did my order go through? I could not click"
type textarea "x"
type textarea "Did my order go through? I could not click o"
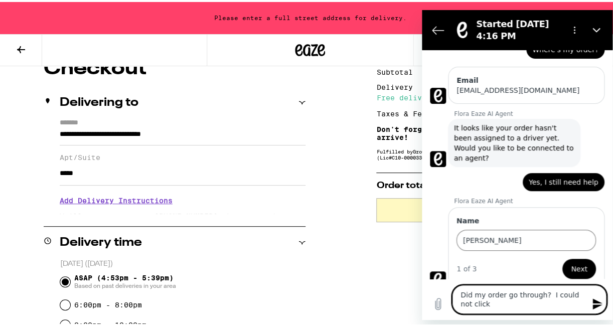
type textarea "x"
type textarea "Did my order go through? I could not click on"
type textarea "x"
type textarea "Did my order go through? I could not click on"
type textarea "x"
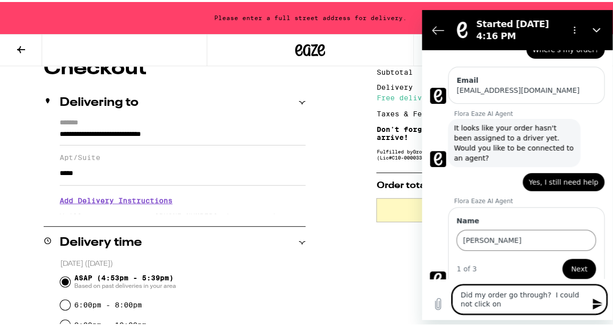
type textarea "Did my order go through? I could not click on p"
type textarea "x"
type textarea "Did my order go through? I could not click on pl"
type textarea "x"
type textarea "Did my order go through? I could not click on pla"
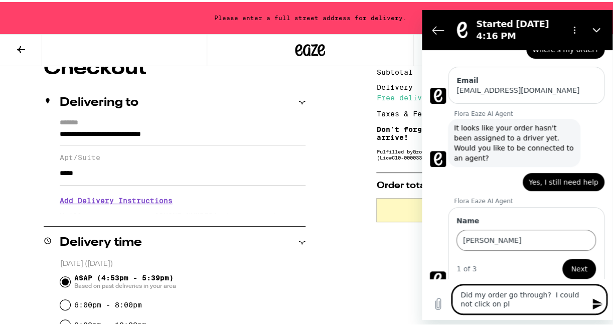
type textarea "x"
type textarea "Did my order go through? I could not click on plac"
type textarea "x"
type textarea "Did my order go through? I could not click on place"
type textarea "x"
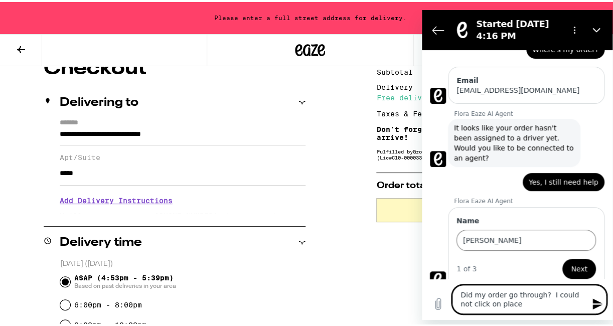
type textarea "Did my order go through? I could not click on place"
type textarea "x"
type textarea "Did my order go through? I could not click on place m"
type textarea "x"
type textarea "Did my order go through? I could not click on place my"
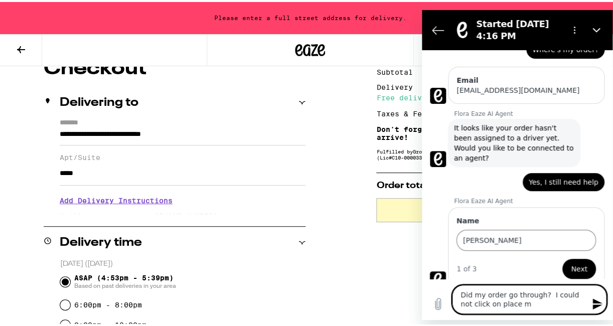
type textarea "x"
type textarea "Did my order go through? I could not click on place my"
type textarea "x"
type textarea "Did my order go through? I could not click on place my o"
type textarea "x"
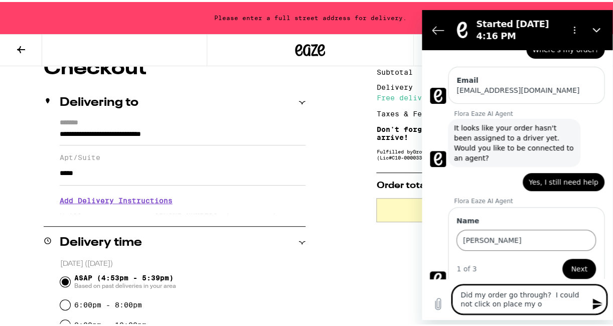
type textarea "Did my order go through? I could not click on place my or"
type textarea "x"
type textarea "Did my order go through? I could not click on place my ord"
type textarea "x"
type textarea "Did my order go through? I could not click on place my orde"
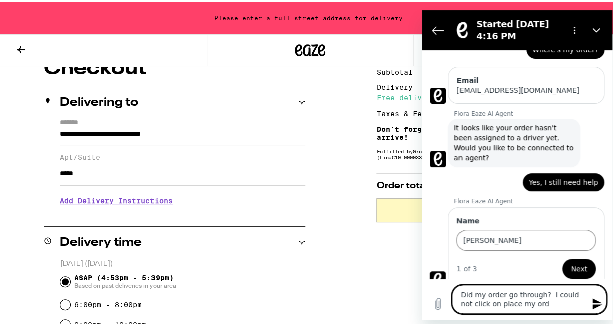
type textarea "x"
type textarea "Did my order go through? I could not click on place my order"
type textarea "x"
type textarea "Did my order go through? I could not click on place my order?"
type textarea "x"
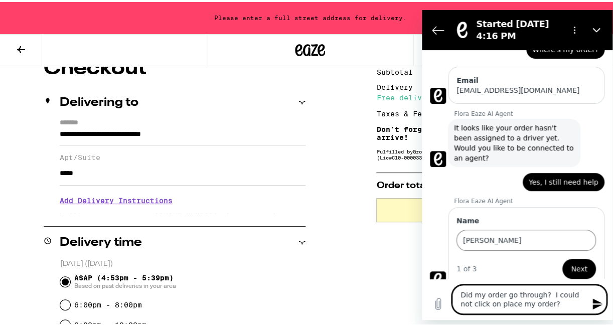
type textarea "Did my order go through? I could not click on place my order?"
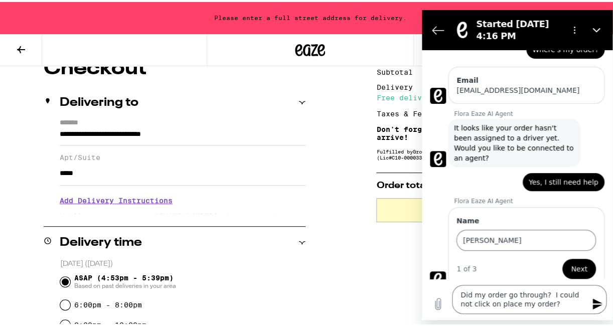
click at [595, 302] on icon "Send message" at bounding box center [597, 303] width 10 height 11
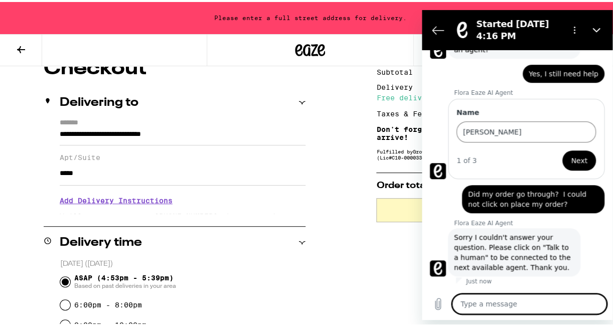
scroll to position [96, 0]
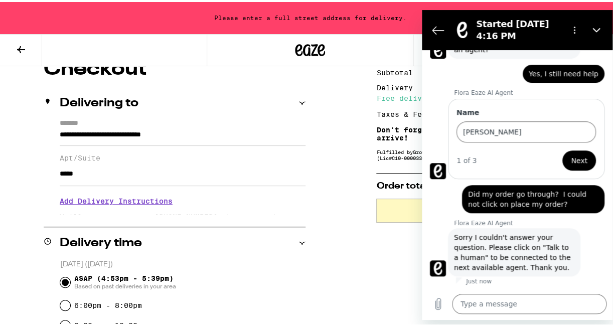
click at [545, 249] on span "Sorry I couldn't answer your question. Please click on "Talk to a human" to be …" at bounding box center [514, 252] width 120 height 40
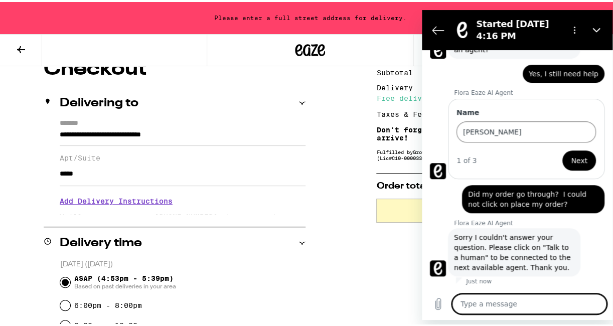
click at [494, 304] on textarea at bounding box center [529, 303] width 154 height 20
click at [597, 301] on icon "Send message" at bounding box center [597, 303] width 10 height 11
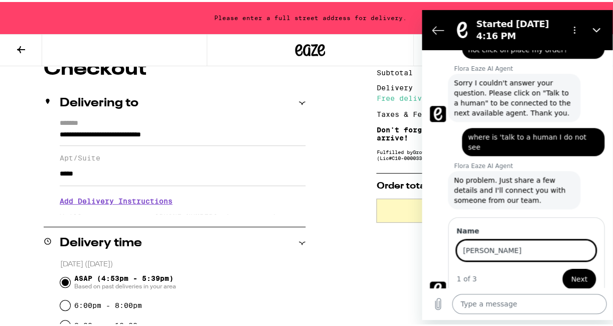
scroll to position [101, 0]
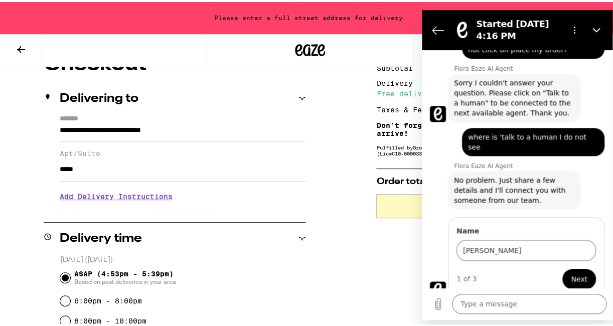
click at [576, 272] on span "Next" at bounding box center [578, 278] width 17 height 12
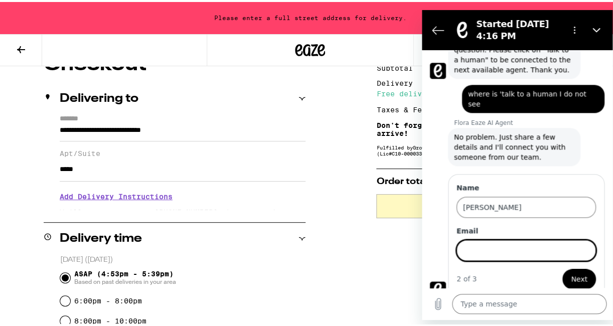
scroll to position [368, 0]
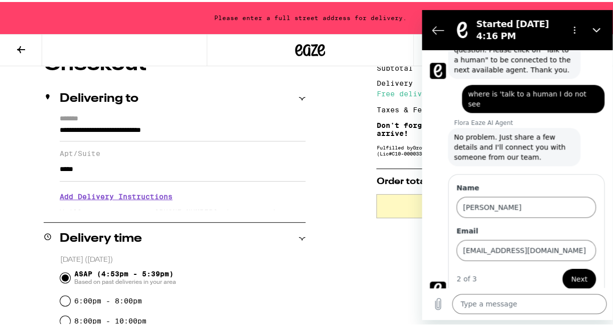
click at [578, 272] on span "Next" at bounding box center [578, 278] width 17 height 12
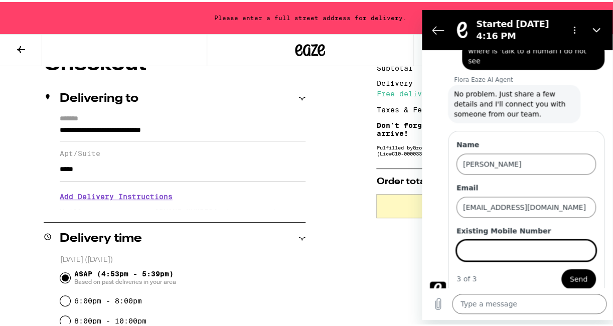
scroll to position [412, 0]
click at [476, 239] on input "323363-2017" at bounding box center [525, 249] width 139 height 21
click at [569, 272] on span "Send" at bounding box center [578, 278] width 18 height 12
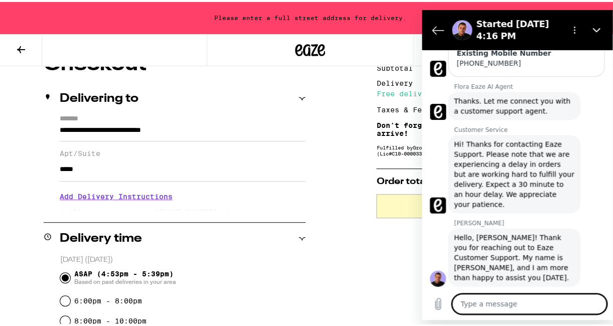
scroll to position [567, 0]
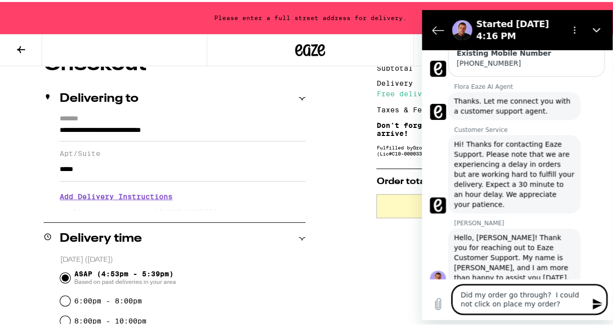
click at [593, 301] on icon "Send message" at bounding box center [597, 303] width 10 height 11
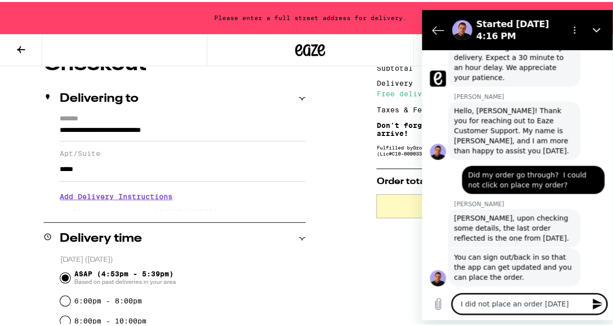
scroll to position [693, 0]
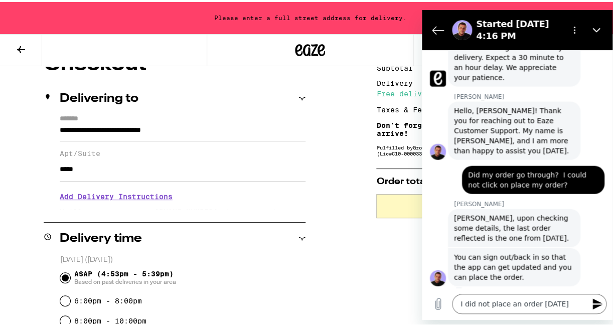
click at [595, 302] on icon "Send message" at bounding box center [597, 303] width 10 height 11
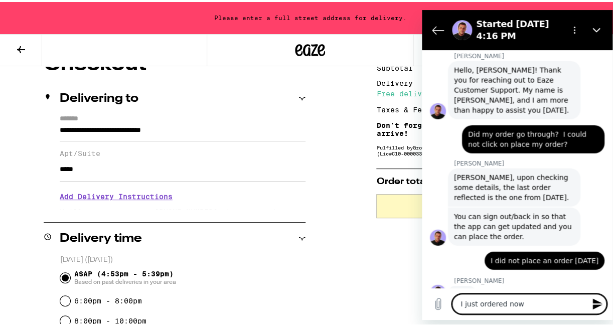
scroll to position [736, 0]
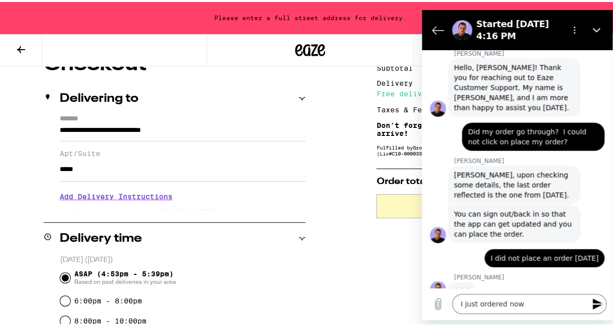
click at [602, 299] on icon "Send message" at bounding box center [597, 303] width 12 height 12
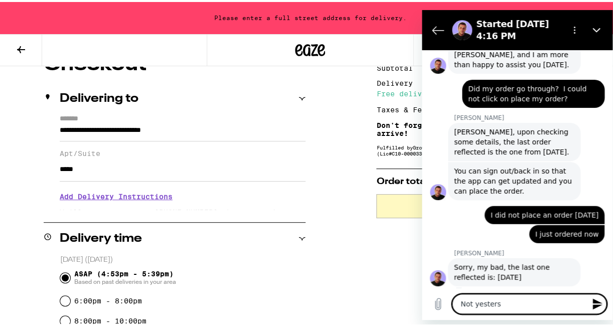
scroll to position [779, 0]
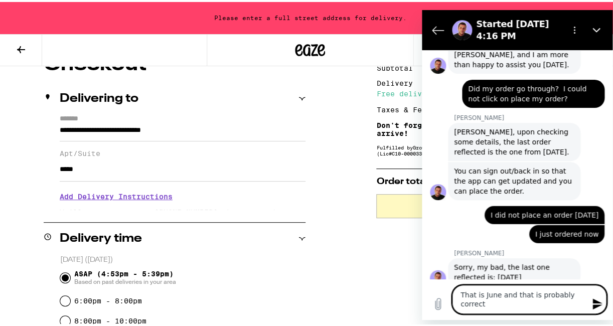
click at [597, 302] on icon "Send message" at bounding box center [597, 303] width 10 height 11
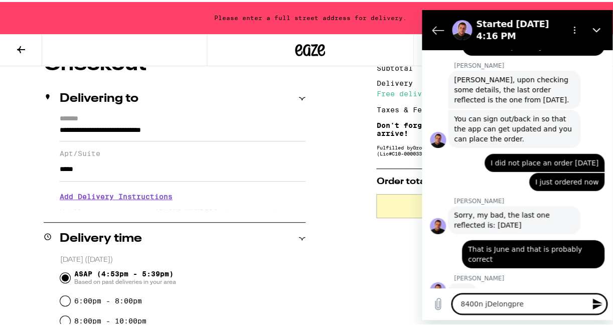
scroll to position [833, 0]
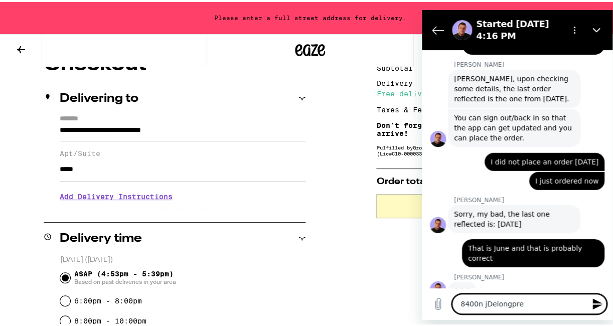
click at [487, 306] on textarea "8400n jDelongpre" at bounding box center [529, 303] width 154 height 20
click at [593, 305] on icon "Send message" at bounding box center [597, 303] width 10 height 11
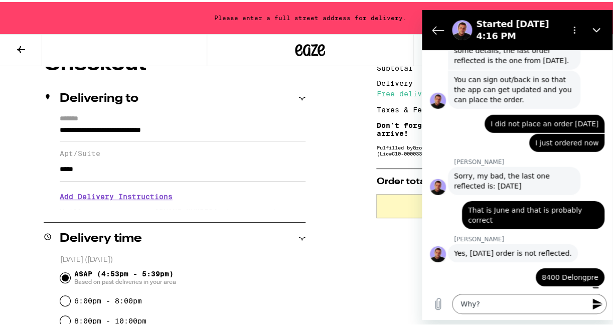
scroll to position [101, 0]
click at [593, 303] on icon "Send message" at bounding box center [597, 303] width 12 height 12
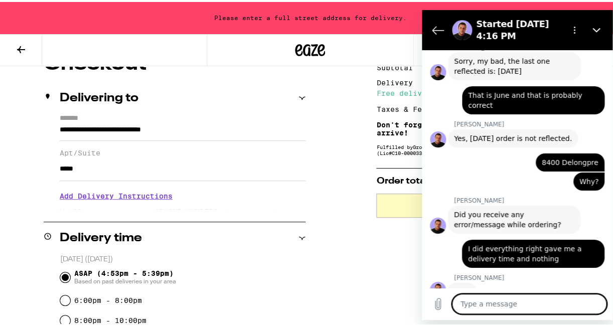
scroll to position [986, 0]
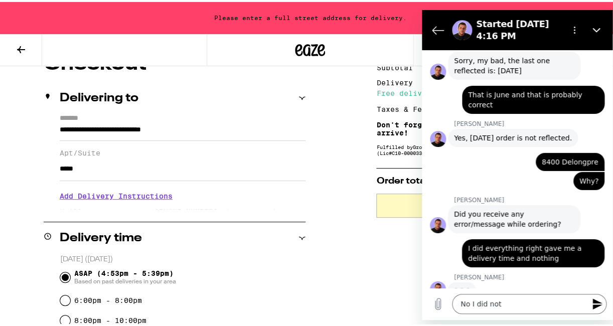
click at [595, 298] on icon "Send message" at bounding box center [597, 303] width 12 height 12
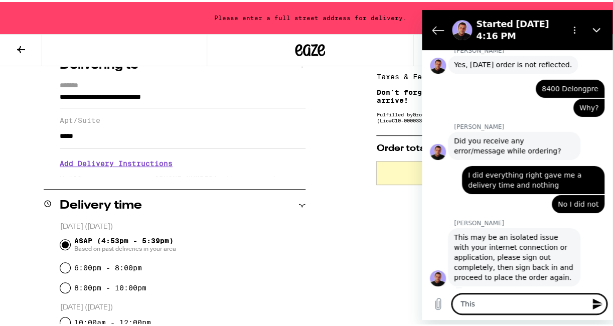
scroll to position [1059, 0]
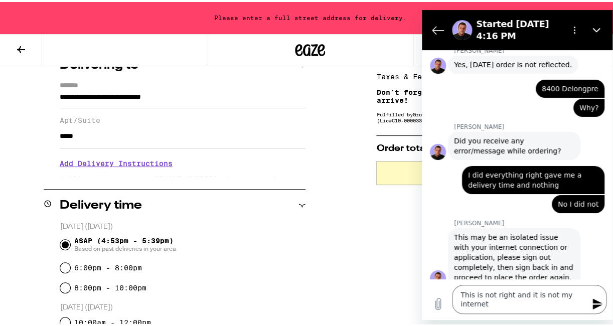
click at [596, 302] on icon "Send message" at bounding box center [597, 303] width 10 height 11
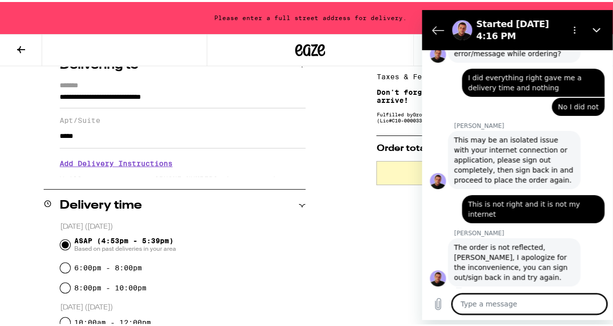
scroll to position [1156, 0]
click at [544, 303] on textarea at bounding box center [529, 303] width 154 height 20
click at [596, 303] on icon "Send message" at bounding box center [597, 303] width 12 height 12
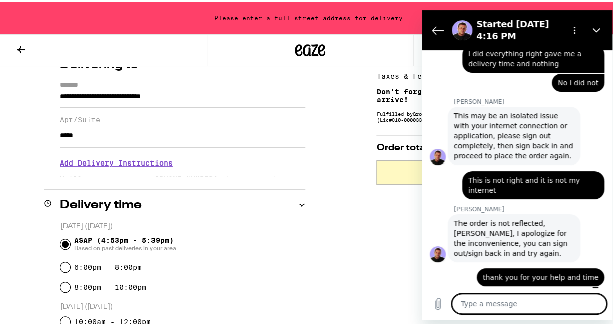
scroll to position [1180, 0]
click at [598, 28] on icon "Close" at bounding box center [596, 30] width 8 height 8
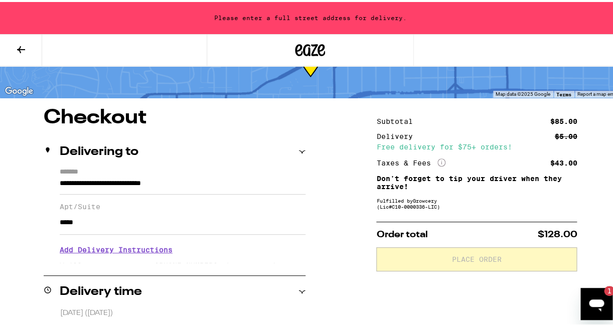
scroll to position [0, 0]
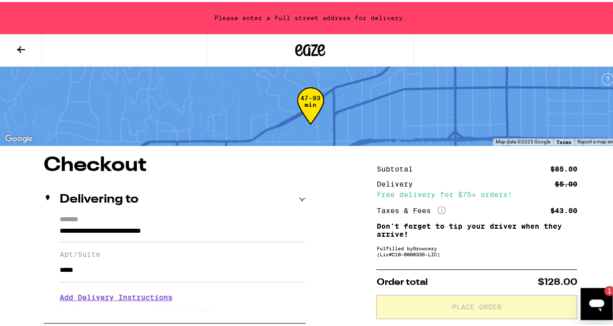
click at [20, 43] on icon at bounding box center [21, 48] width 12 height 12
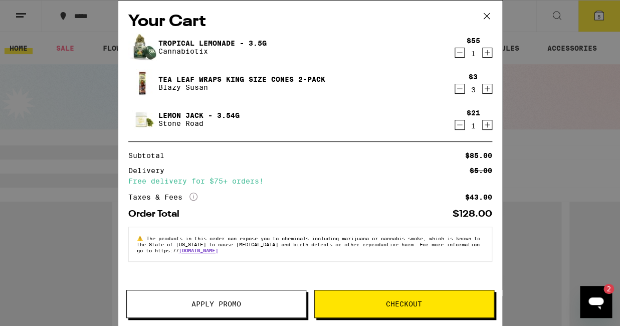
click at [21, 43] on div "Your Cart Tropical Lemonade - 3.5g Cannabiotix $55 1 Tea Leaf Wraps King Size C…" at bounding box center [310, 163] width 620 height 326
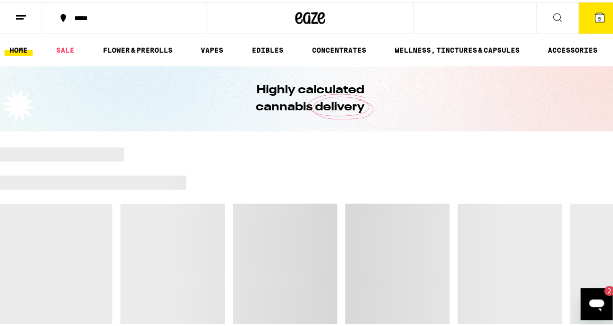
click at [594, 16] on icon at bounding box center [598, 15] width 9 height 9
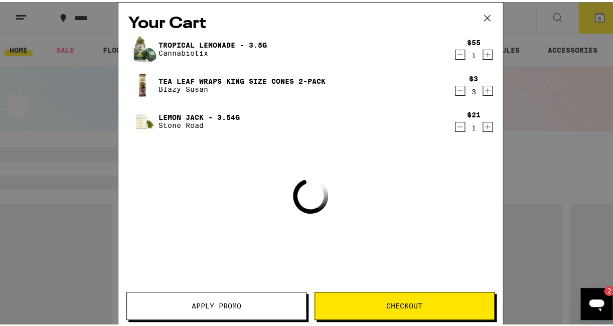
click at [593, 16] on div "Your Cart Tropical Lemonade - 3.5g Cannabiotix $55 1 Tea Leaf Wraps King Size C…" at bounding box center [310, 163] width 620 height 326
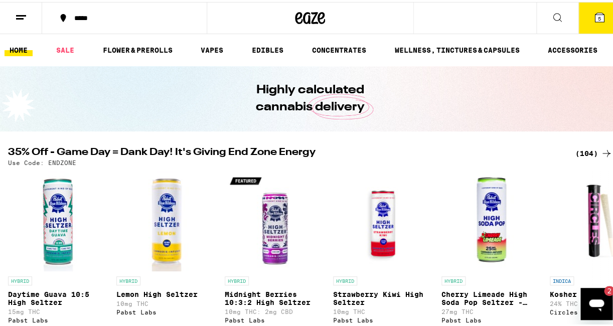
click at [593, 13] on button "5" at bounding box center [599, 16] width 42 height 31
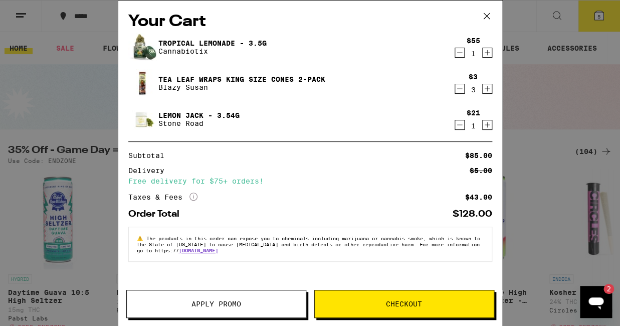
click at [593, 13] on div "Your Cart Tropical Lemonade - 3.5g Cannabiotix $55 1 Tea Leaf Wraps King Size C…" at bounding box center [310, 163] width 620 height 326
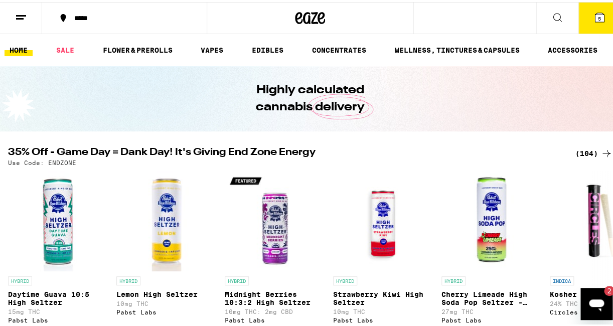
click at [551, 13] on icon at bounding box center [557, 16] width 12 height 12
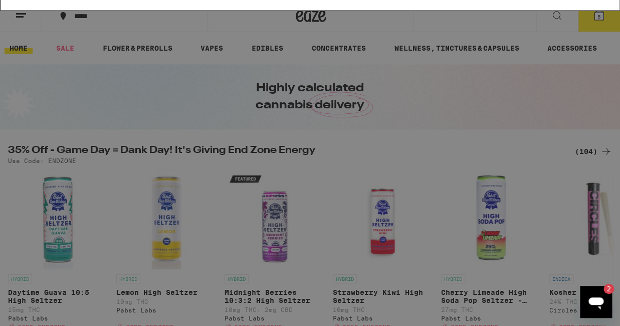
click at [570, 14] on button "Clear" at bounding box center [568, 16] width 29 height 9
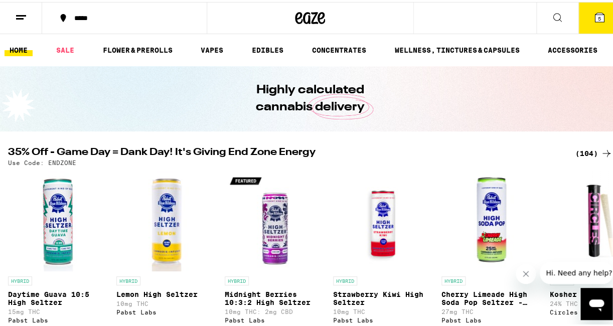
click at [597, 14] on span "5" at bounding box center [598, 17] width 3 height 6
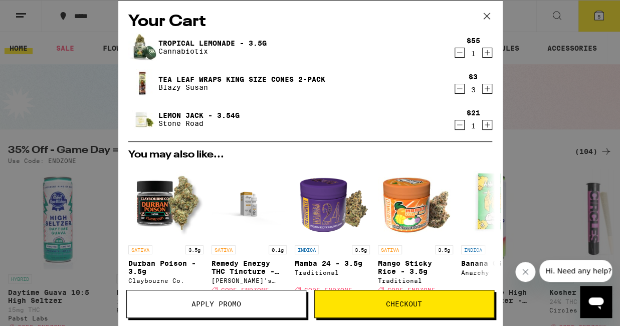
click at [396, 301] on span "Checkout" at bounding box center [404, 303] width 36 height 7
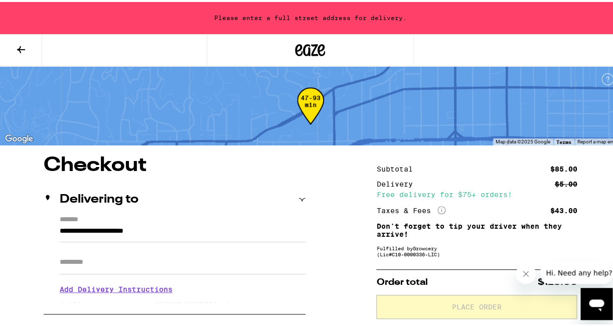
click at [22, 45] on icon at bounding box center [21, 48] width 12 height 12
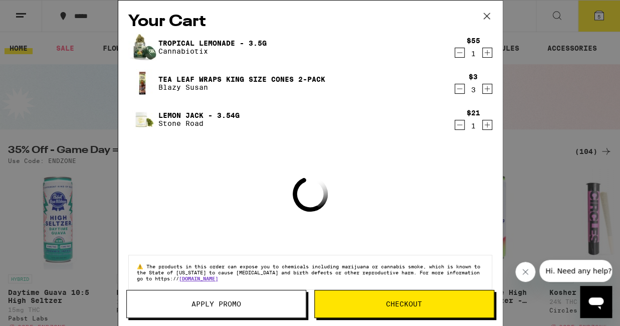
click at [22, 45] on div "Your Cart Tropical Lemonade - 3.5g Cannabiotix $55 1 Tea Leaf Wraps King Size C…" at bounding box center [310, 163] width 620 height 326
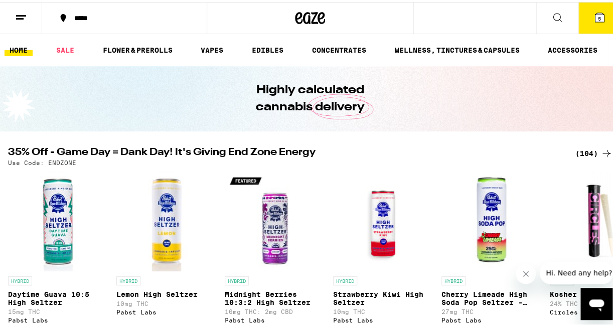
click at [19, 46] on link "HOME" at bounding box center [19, 48] width 28 height 12
click at [127, 44] on link "FLOWER & PREROLLS" at bounding box center [138, 48] width 80 height 12
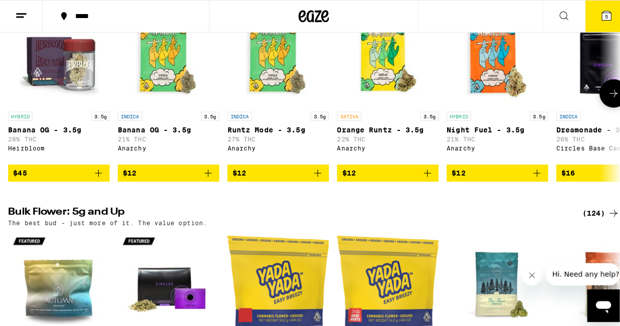
scroll to position [126, 0]
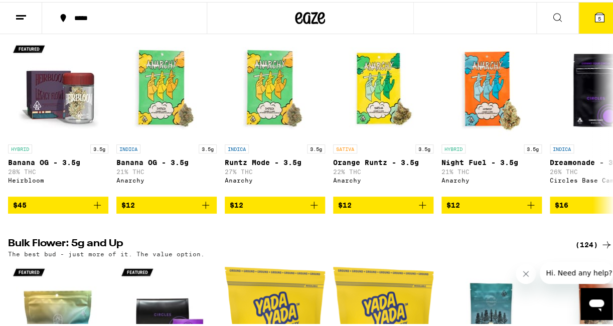
click at [594, 11] on icon at bounding box center [598, 15] width 9 height 9
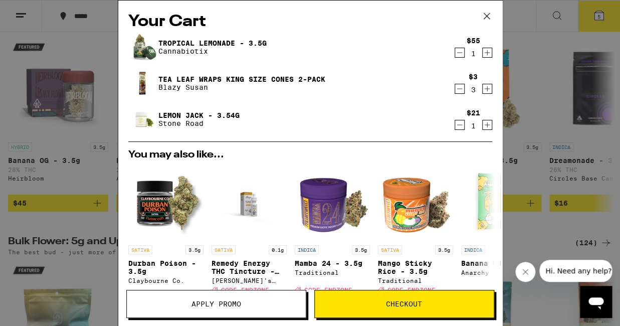
click at [593, 11] on div "Your Cart Tropical Lemonade - 3.5g Cannabiotix $55 1 Tea Leaf Wraps King Size C…" at bounding box center [310, 163] width 620 height 326
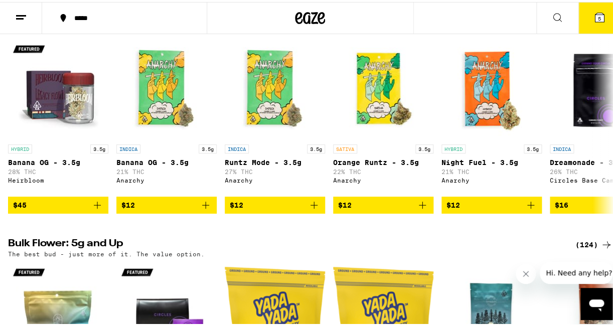
click at [594, 13] on icon at bounding box center [598, 15] width 9 height 9
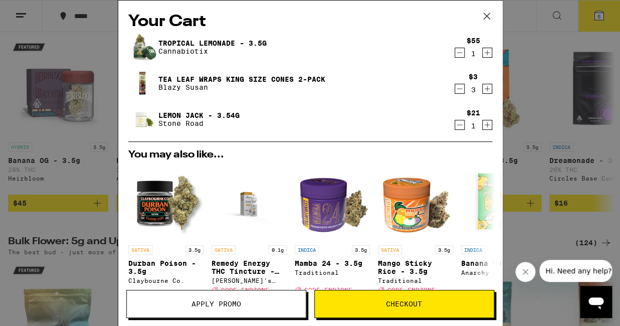
click at [408, 301] on span "Checkout" at bounding box center [404, 303] width 36 height 7
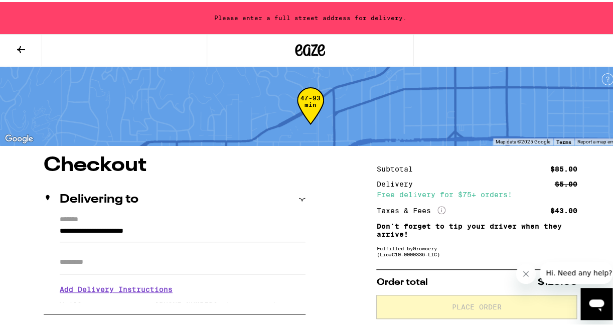
click at [301, 194] on icon at bounding box center [301, 197] width 7 height 7
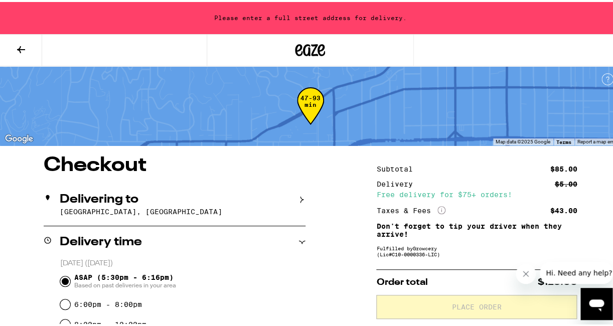
click at [301, 194] on icon at bounding box center [301, 197] width 7 height 7
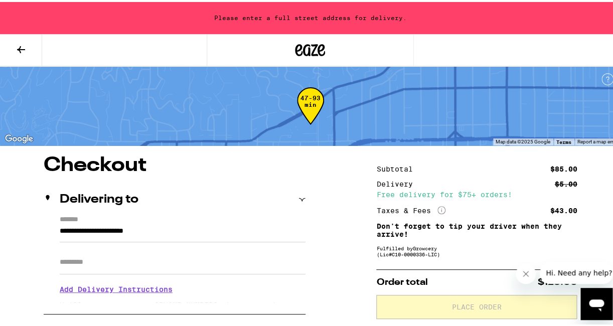
click at [301, 194] on icon at bounding box center [301, 197] width 7 height 7
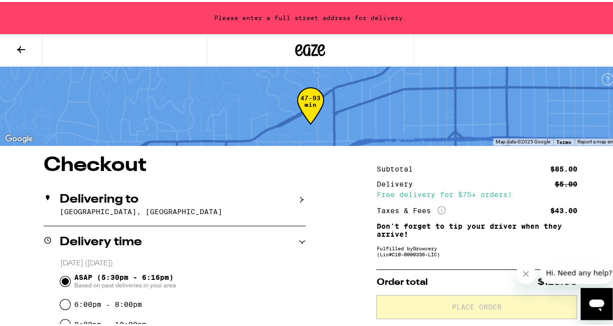
click at [301, 194] on icon at bounding box center [301, 197] width 7 height 7
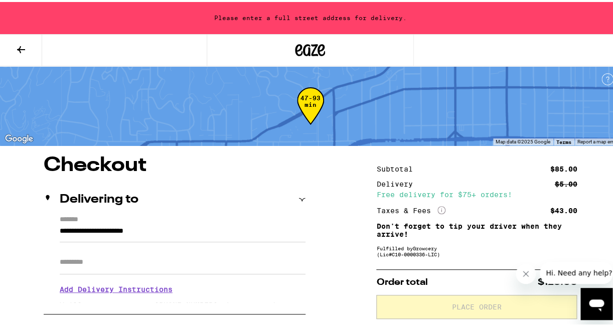
click at [86, 245] on div "Apt/Suite" at bounding box center [183, 256] width 246 height 32
click at [24, 44] on icon at bounding box center [21, 48] width 12 height 12
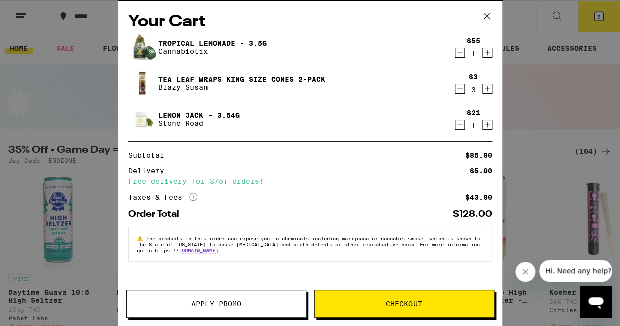
click at [20, 49] on div "Your Cart Tropical Lemonade - 3.5g Cannabiotix $55 1 Tea Leaf Wraps King Size C…" at bounding box center [310, 163] width 620 height 326
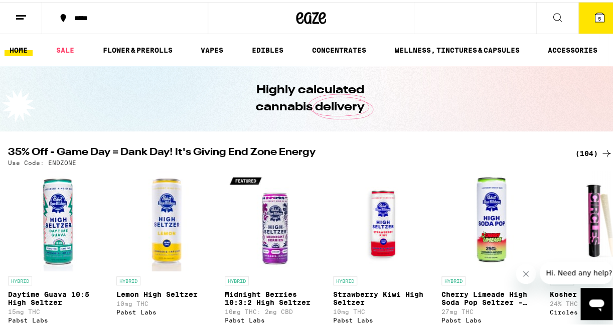
click at [20, 49] on div "Your Cart Tropical Lemonade - 3.5g Cannabiotix $55 1 Tea Leaf Wraps King Size C…" at bounding box center [310, 163] width 620 height 326
click at [20, 49] on link "HOME" at bounding box center [19, 48] width 28 height 12
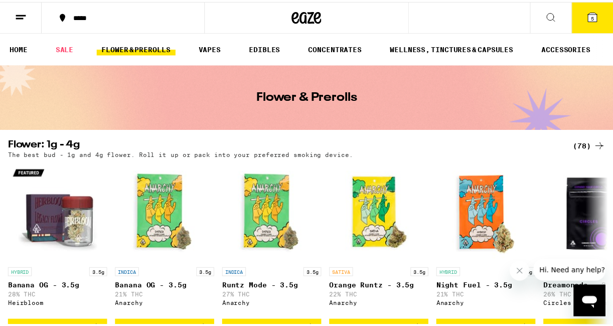
scroll to position [126, 0]
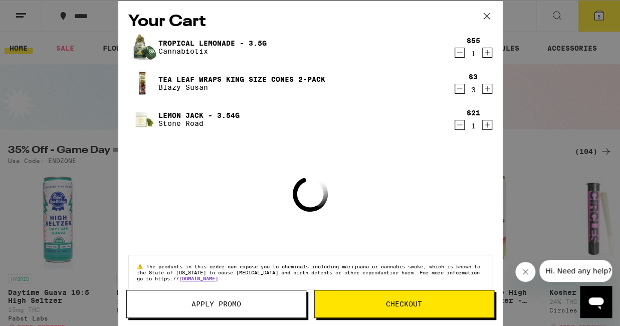
click at [22, 17] on div "Your Cart Tropical Lemonade - 3.5g Cannabiotix $55 1 Tea Leaf Wraps King Size C…" at bounding box center [310, 163] width 620 height 326
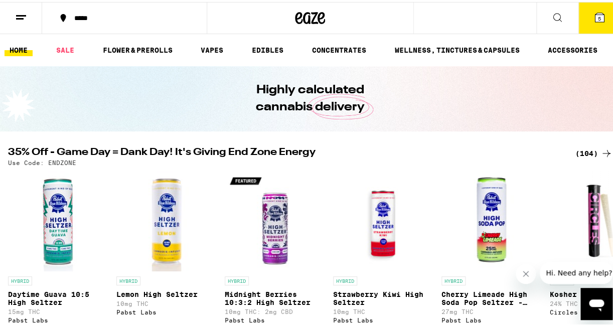
click at [21, 16] on icon at bounding box center [21, 16] width 12 height 12
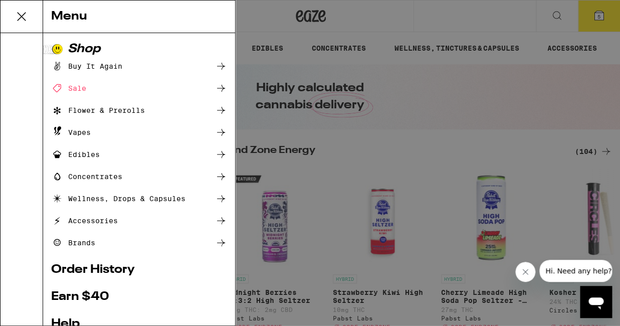
click at [89, 47] on div "Shop" at bounding box center [139, 49] width 176 height 12
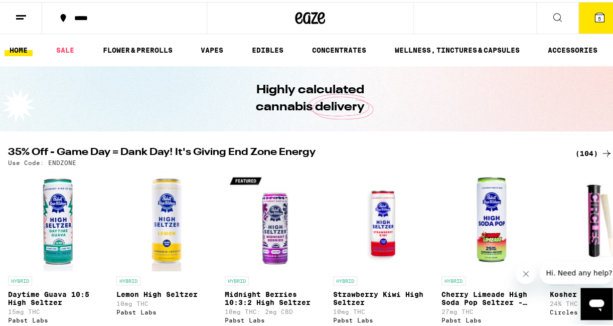
click at [594, 14] on icon at bounding box center [598, 15] width 9 height 9
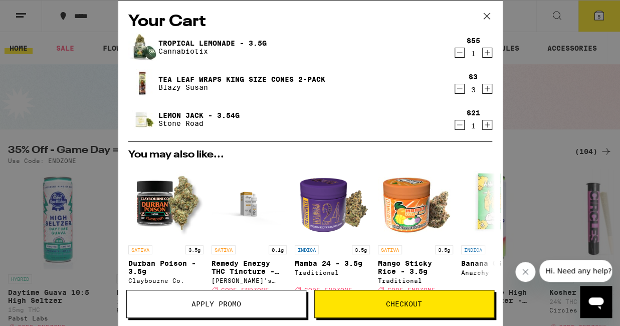
click at [20, 13] on div "Your Cart Tropical Lemonade - 3.5g Cannabiotix $55 1 Tea Leaf Wraps King Size C…" at bounding box center [310, 163] width 620 height 326
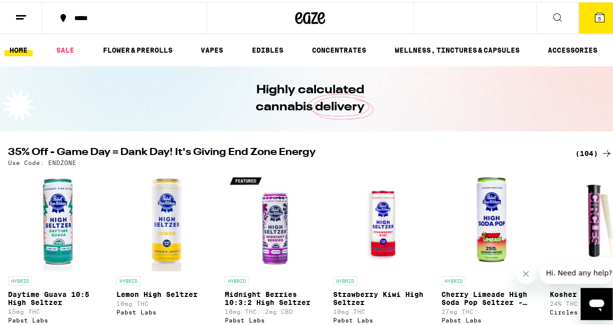
click at [19, 16] on icon at bounding box center [21, 16] width 12 height 12
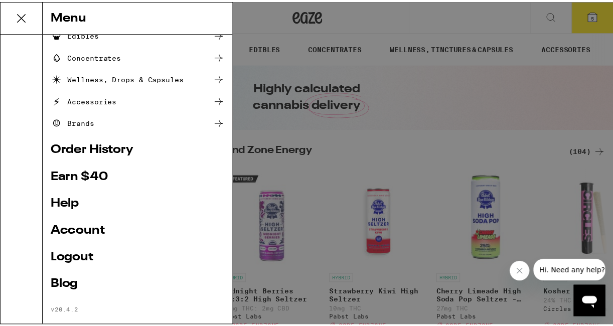
scroll to position [135, 0]
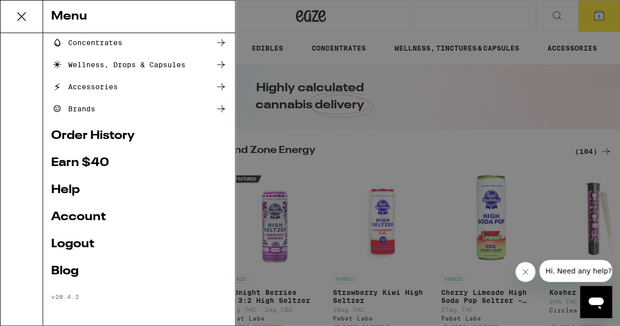
click at [78, 238] on link "Logout" at bounding box center [139, 244] width 176 height 12
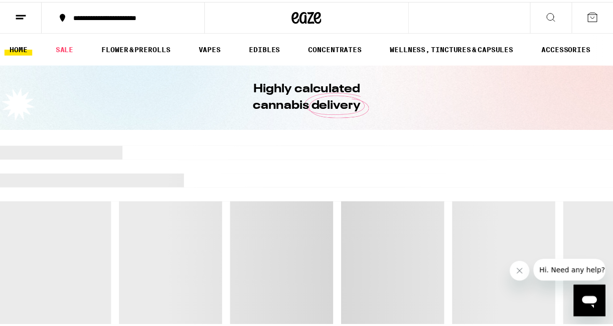
scroll to position [68, 0]
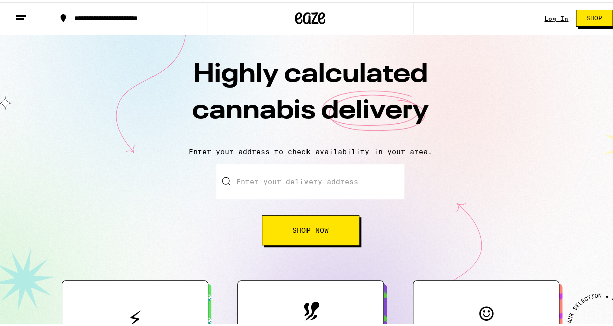
click at [241, 181] on input "Enter your delivery address" at bounding box center [310, 179] width 188 height 35
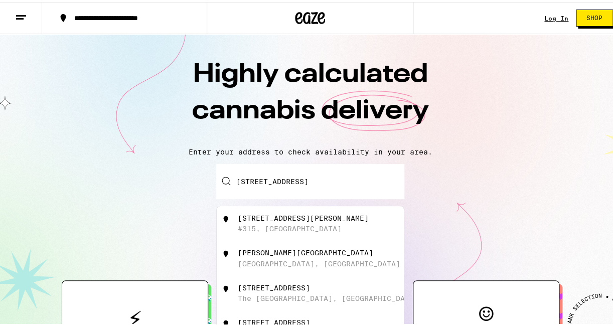
type input "[STREET_ADDRESS][PERSON_NAME]"
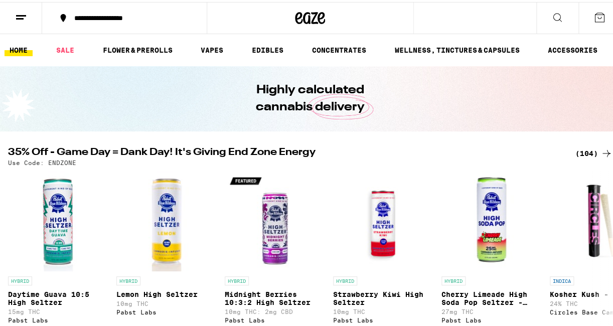
click at [20, 8] on button at bounding box center [21, 17] width 42 height 32
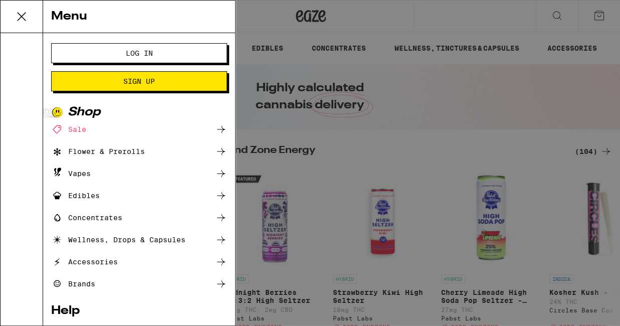
click at [126, 50] on span "Log In" at bounding box center [139, 53] width 27 height 7
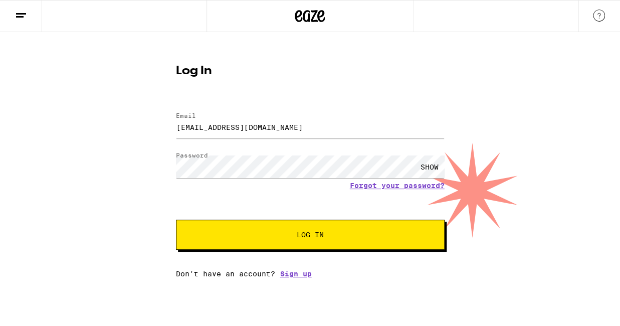
click at [311, 235] on span "Log In" at bounding box center [310, 234] width 27 height 7
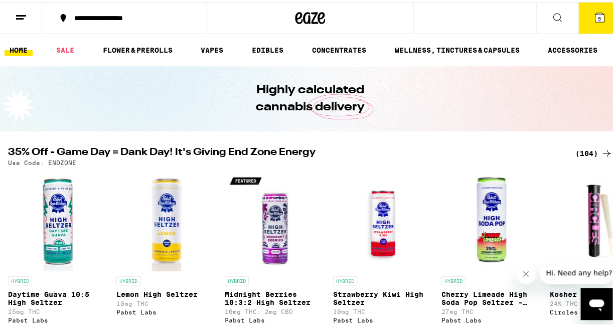
click at [597, 16] on span "5" at bounding box center [598, 17] width 3 height 6
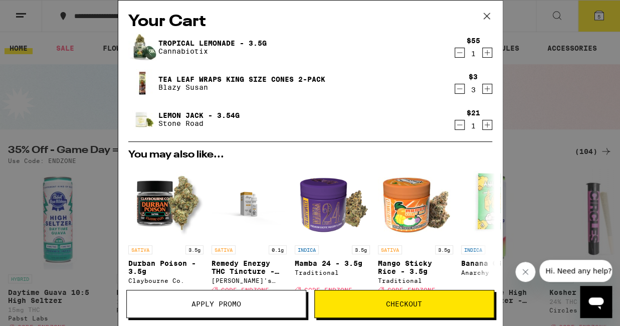
click at [455, 50] on icon "Decrement" at bounding box center [459, 53] width 9 height 12
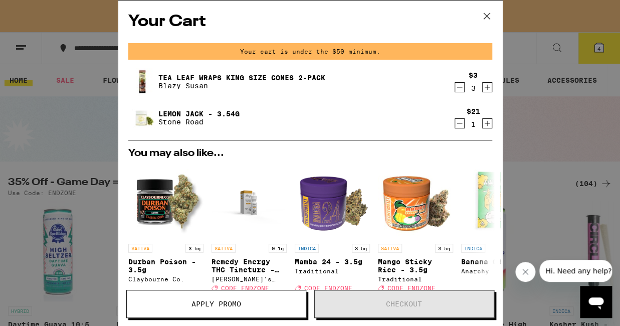
click at [455, 82] on div "$3 3" at bounding box center [474, 81] width 38 height 21
click at [455, 86] on icon "Decrement" at bounding box center [459, 87] width 9 height 12
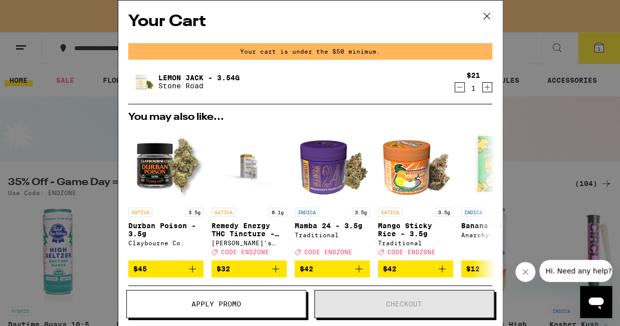
click at [455, 88] on icon "Decrement" at bounding box center [459, 87] width 9 height 12
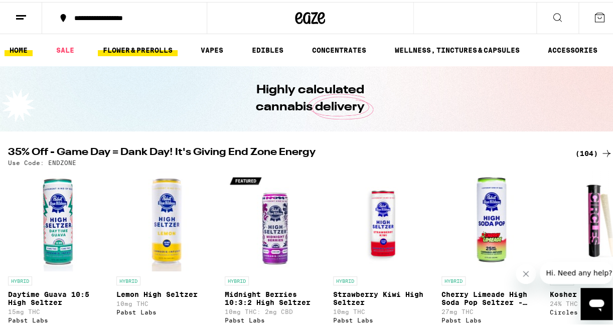
click at [142, 45] on link "FLOWER & PREROLLS" at bounding box center [138, 48] width 80 height 12
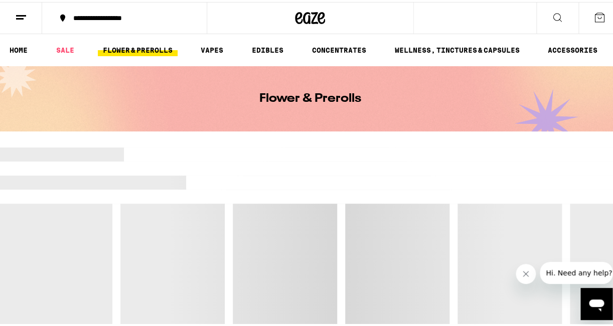
click at [127, 46] on link "FLOWER & PREROLLS" at bounding box center [138, 48] width 80 height 12
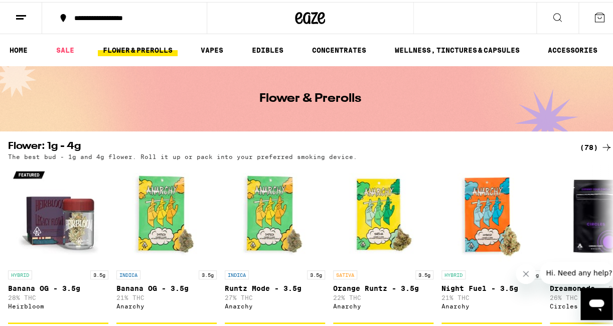
click at [551, 14] on icon at bounding box center [557, 16] width 12 height 12
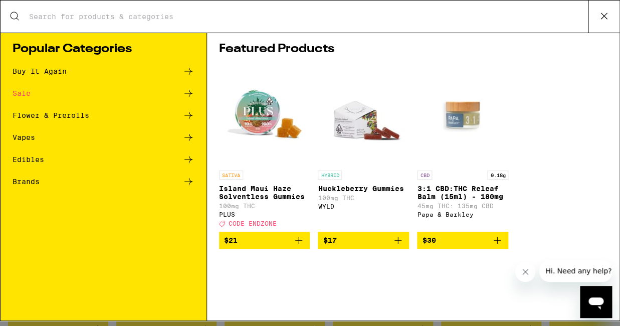
click at [161, 67] on div "Buy It Again" at bounding box center [104, 71] width 182 height 12
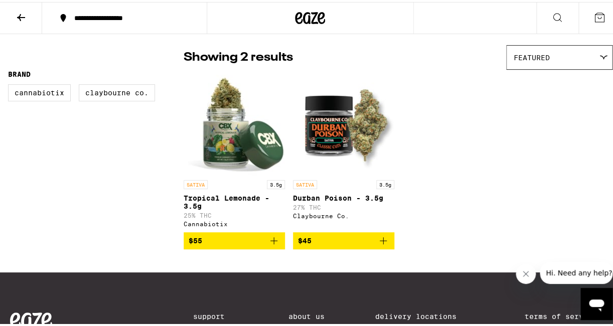
scroll to position [76, 0]
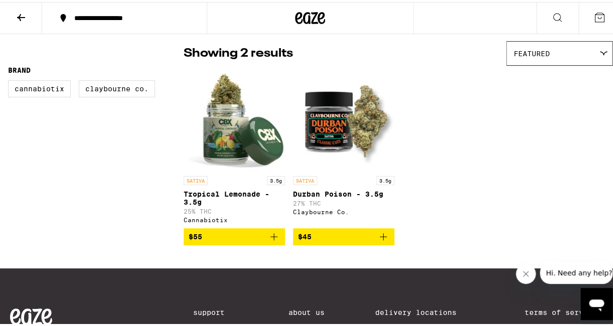
click at [223, 239] on span "$55" at bounding box center [233, 235] width 91 height 12
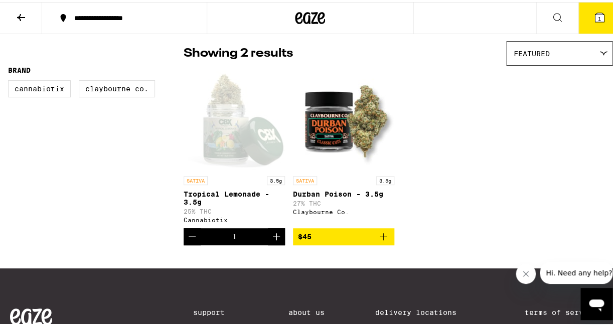
click at [23, 13] on icon at bounding box center [21, 16] width 12 height 12
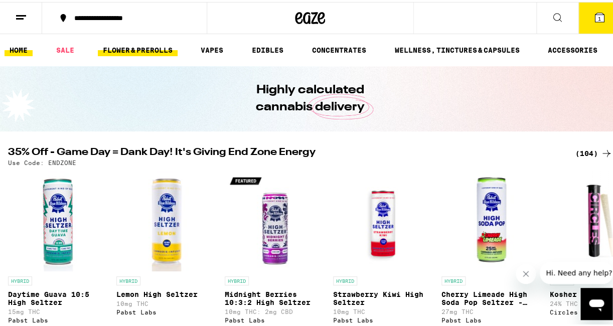
click at [152, 44] on link "FLOWER & PREROLLS" at bounding box center [138, 48] width 80 height 12
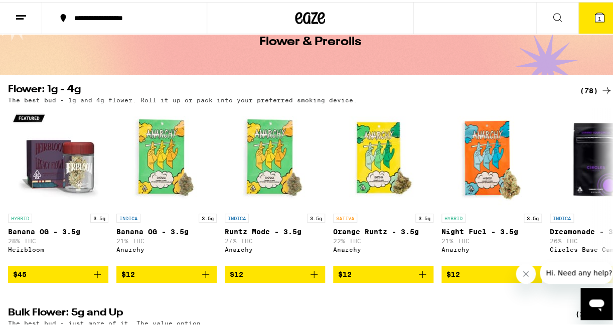
scroll to position [59, 0]
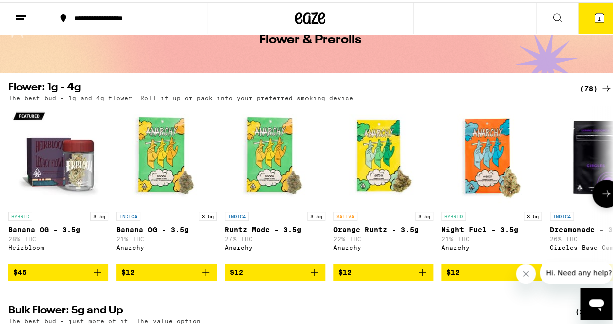
click at [600, 195] on icon at bounding box center [606, 191] width 12 height 12
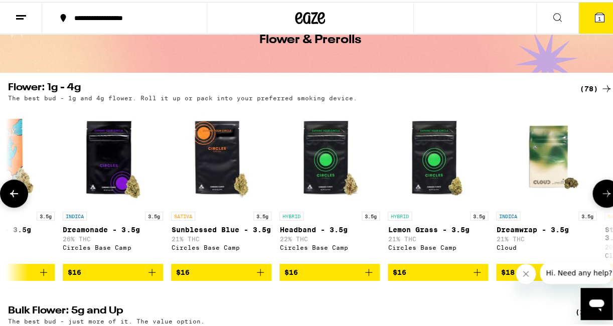
scroll to position [0, 487]
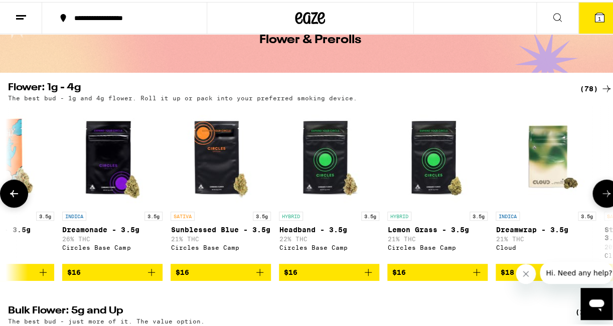
click at [600, 195] on icon at bounding box center [606, 191] width 12 height 12
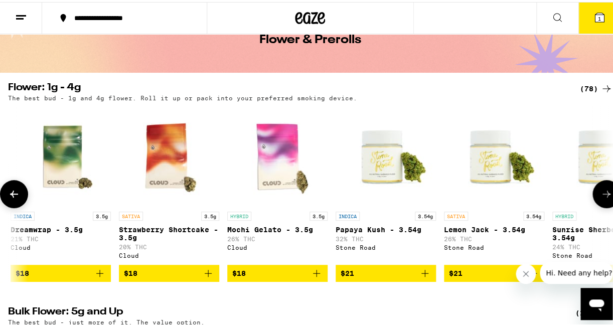
scroll to position [0, 974]
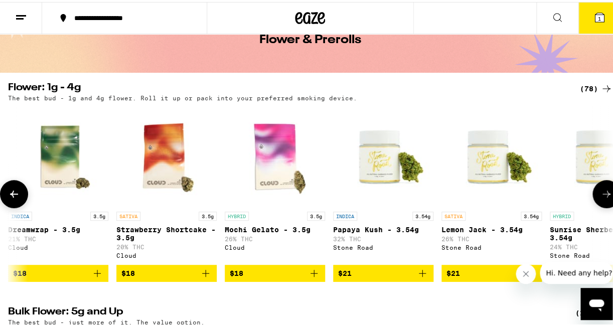
click at [463, 228] on p "Lemon Jack - 3.54g" at bounding box center [491, 228] width 100 height 8
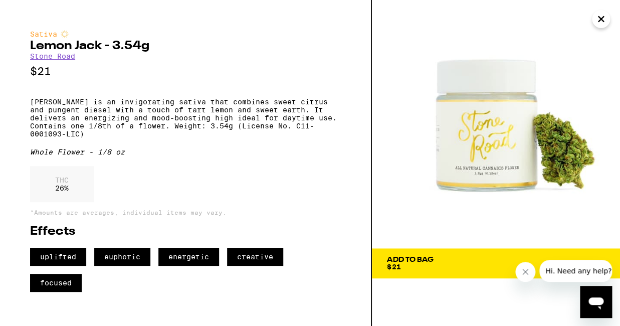
click at [477, 265] on span "Add To Bag $21" at bounding box center [496, 263] width 218 height 14
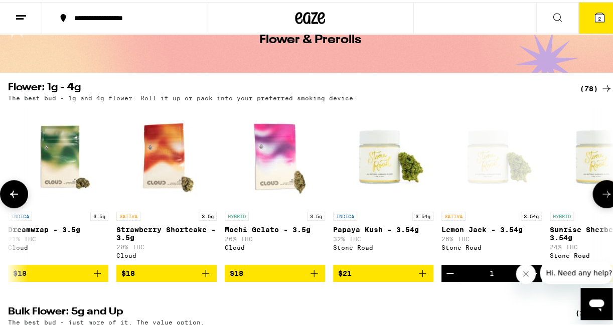
click at [602, 195] on icon at bounding box center [606, 191] width 8 height 7
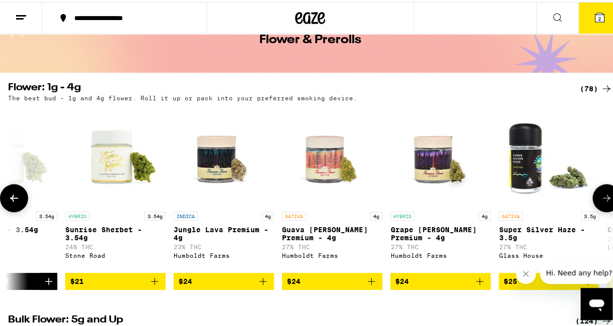
scroll to position [0, 1462]
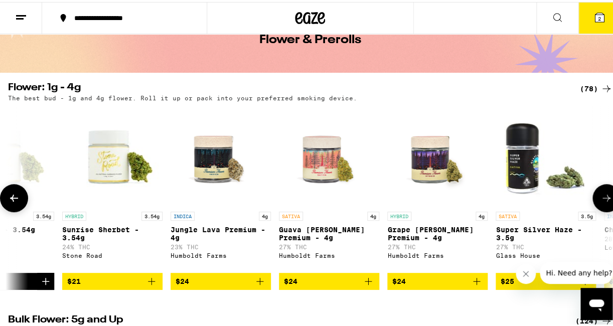
click at [595, 197] on button at bounding box center [606, 196] width 28 height 28
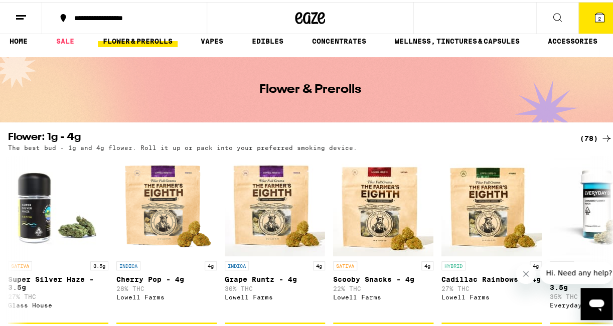
scroll to position [0, 0]
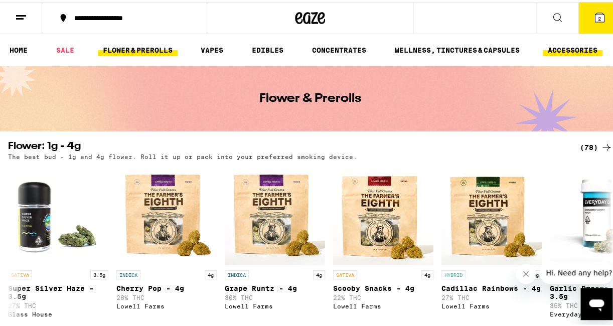
click at [568, 47] on link "ACCESSORIES" at bounding box center [572, 48] width 60 height 12
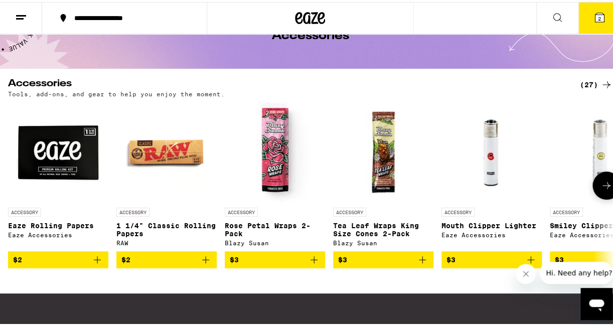
scroll to position [66, 0]
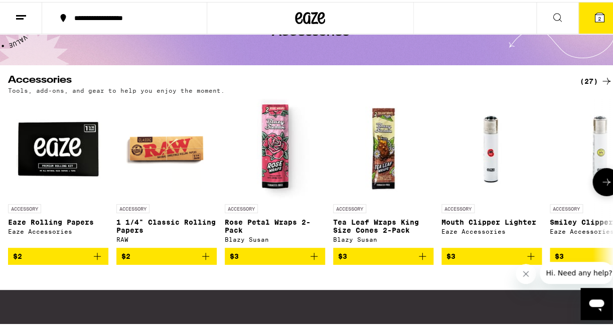
click at [425, 259] on icon "Add to bag" at bounding box center [422, 254] width 12 height 12
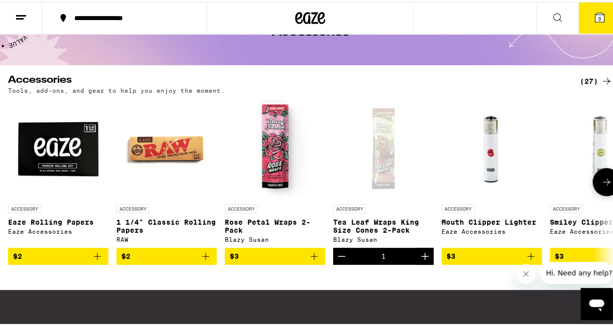
click at [425, 258] on icon "Increment" at bounding box center [424, 254] width 7 height 7
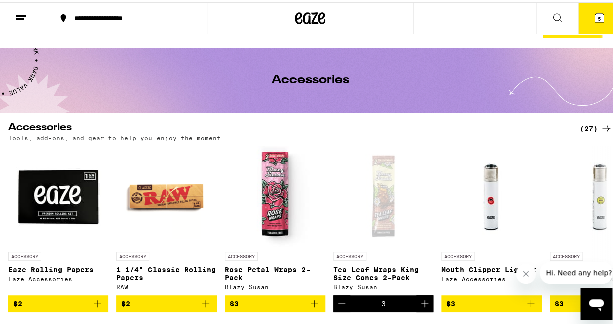
scroll to position [0, 0]
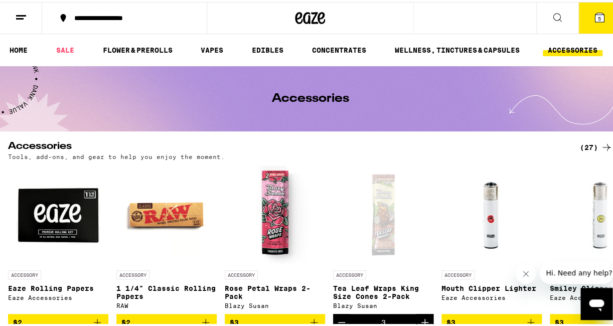
click at [594, 13] on icon at bounding box center [598, 15] width 9 height 9
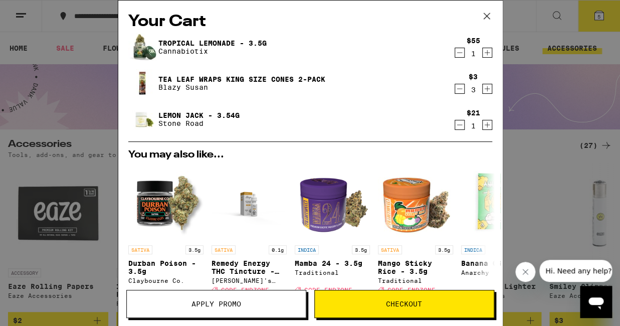
click at [395, 298] on button "Checkout" at bounding box center [404, 304] width 180 height 28
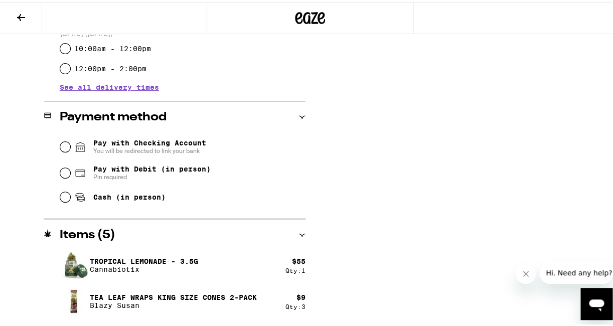
scroll to position [398, 0]
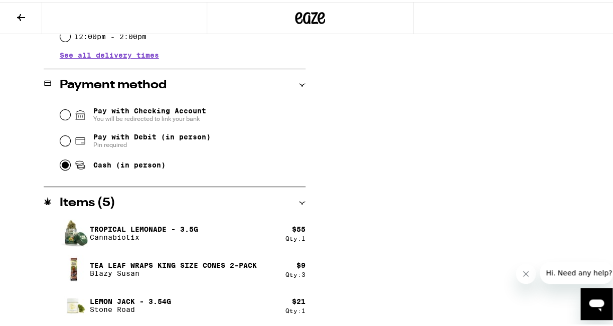
click at [65, 164] on input "Cash (in person)" at bounding box center [65, 163] width 10 height 10
radio input "true"
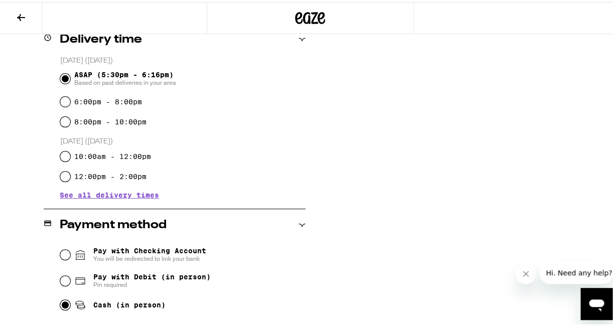
scroll to position [252, 0]
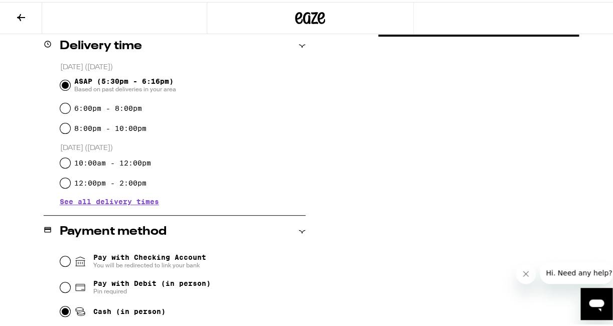
click at [64, 82] on input "ASAP (5:30pm - 6:16pm) Based on past deliveries in your area" at bounding box center [65, 83] width 10 height 10
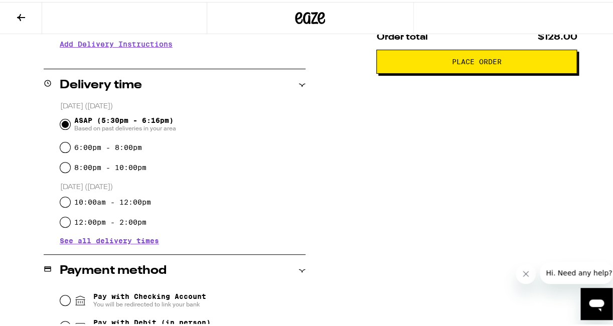
scroll to position [214, 0]
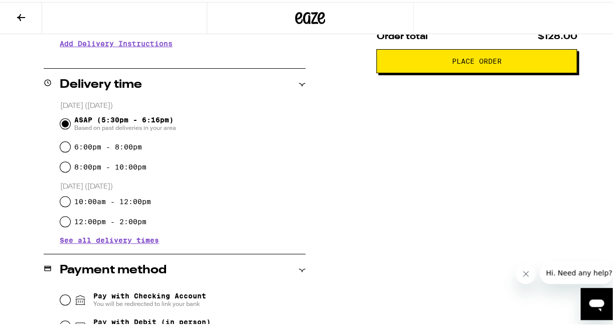
click at [474, 63] on span "Place Order" at bounding box center [477, 59] width 50 height 7
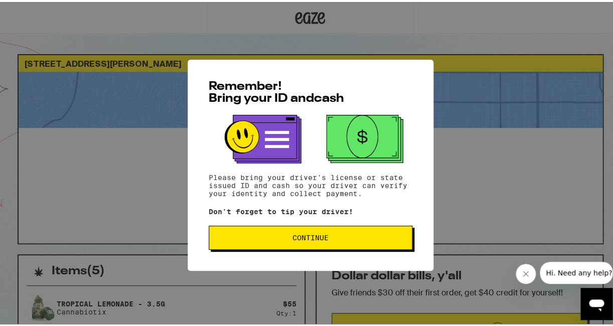
click at [313, 235] on span "Continue" at bounding box center [310, 235] width 36 height 7
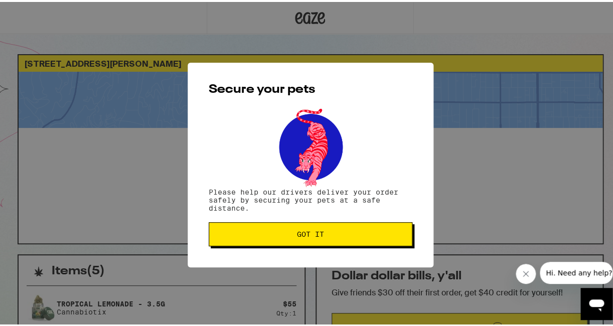
click at [313, 235] on span "Got it" at bounding box center [310, 232] width 27 height 7
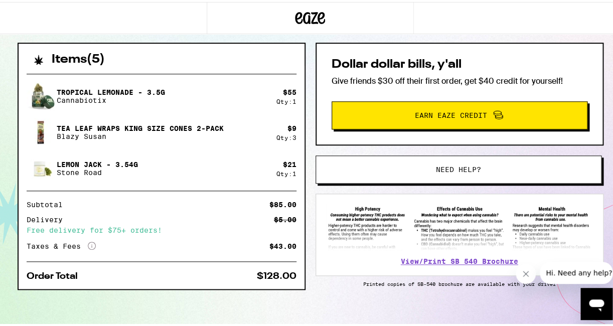
scroll to position [224, 0]
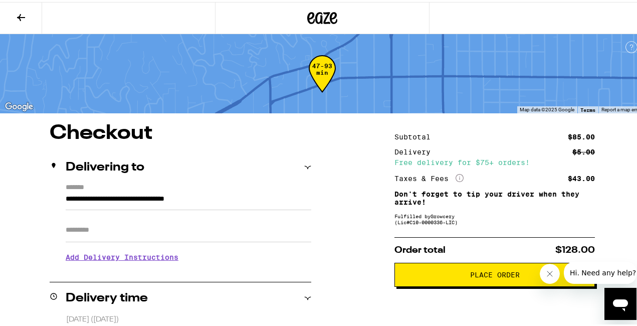
click at [21, 10] on icon at bounding box center [21, 16] width 12 height 12
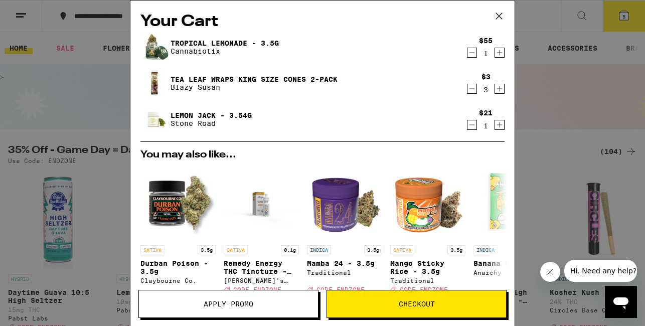
click at [500, 14] on icon at bounding box center [498, 16] width 15 height 15
